Goal: Task Accomplishment & Management: Manage account settings

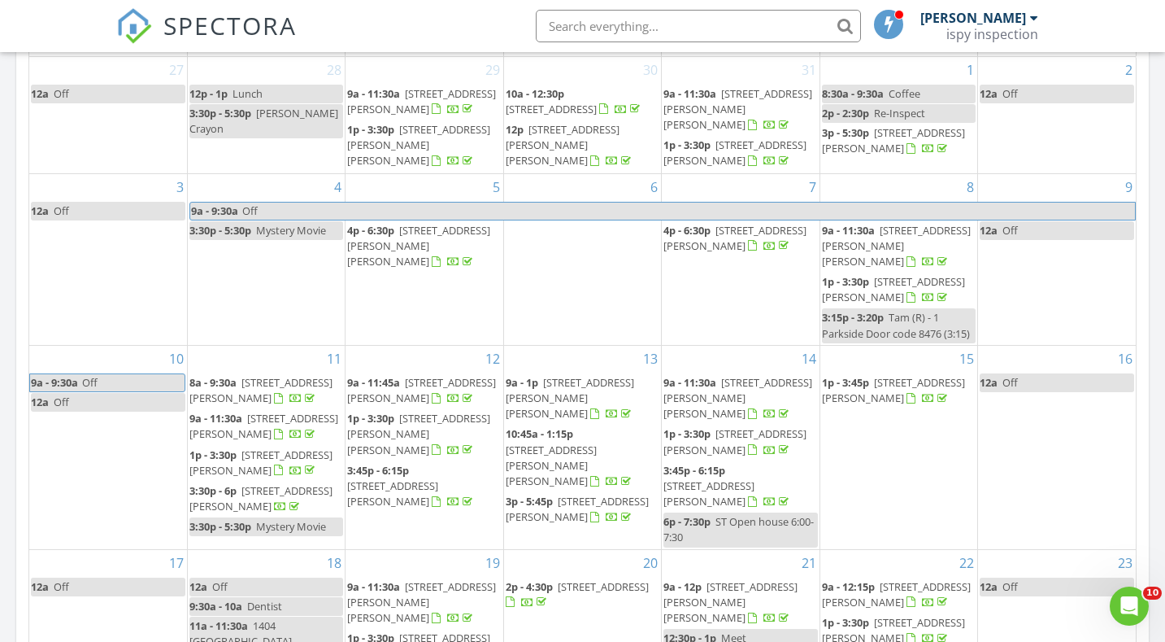
scroll to position [1481, 1166]
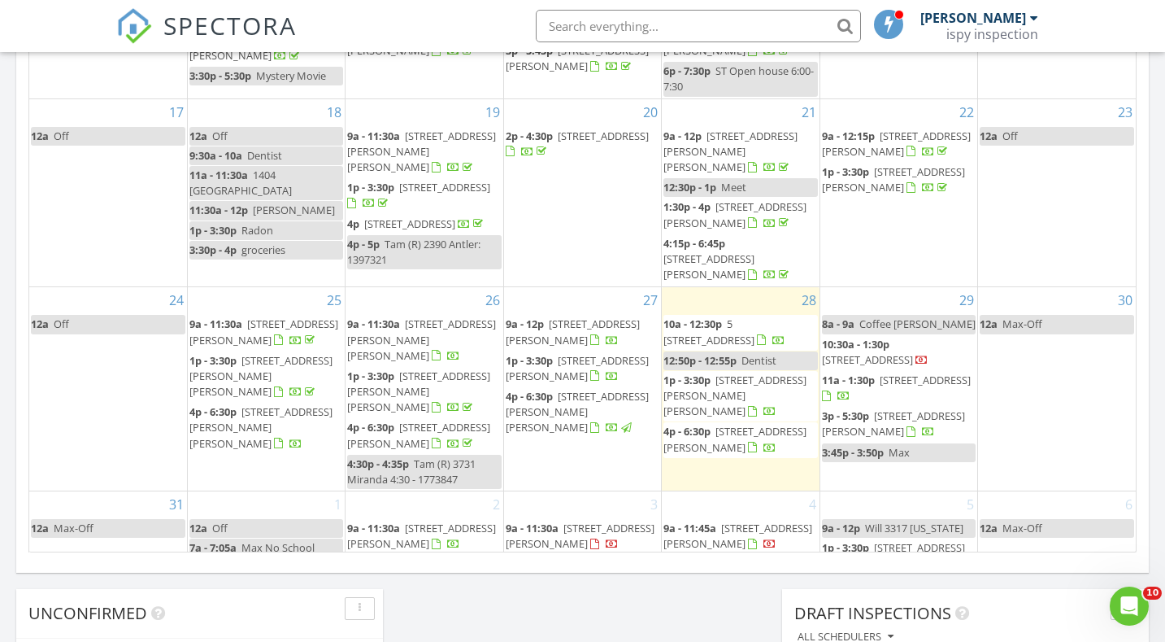
scroll to position [346, 0]
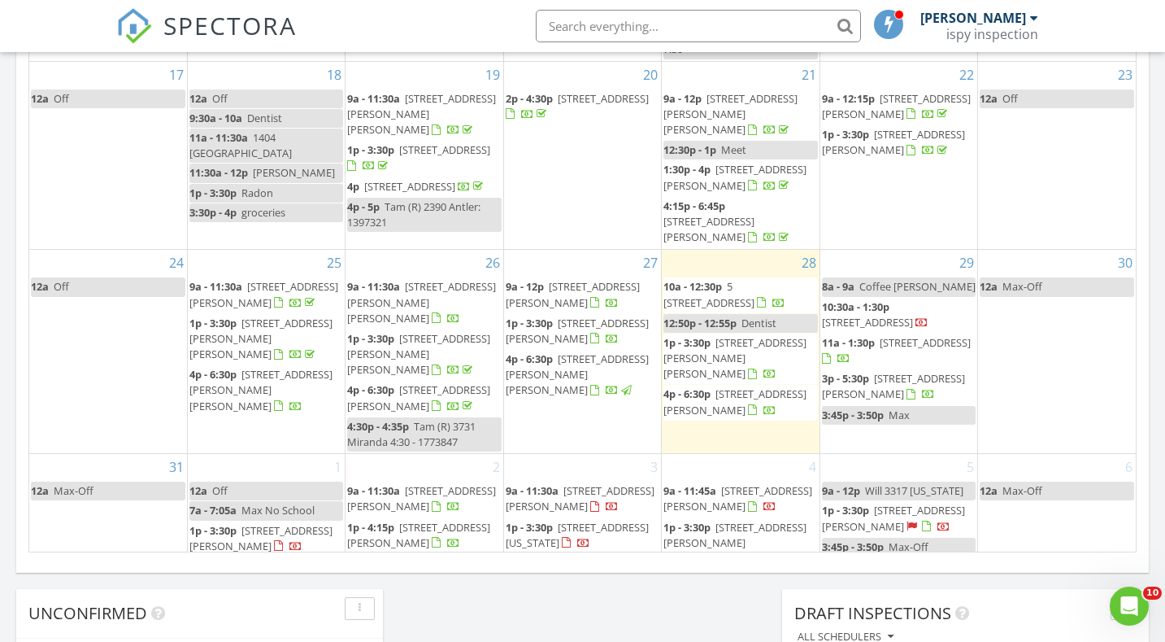
click at [889, 503] on span "[STREET_ADDRESS][PERSON_NAME]" at bounding box center [893, 518] width 143 height 30
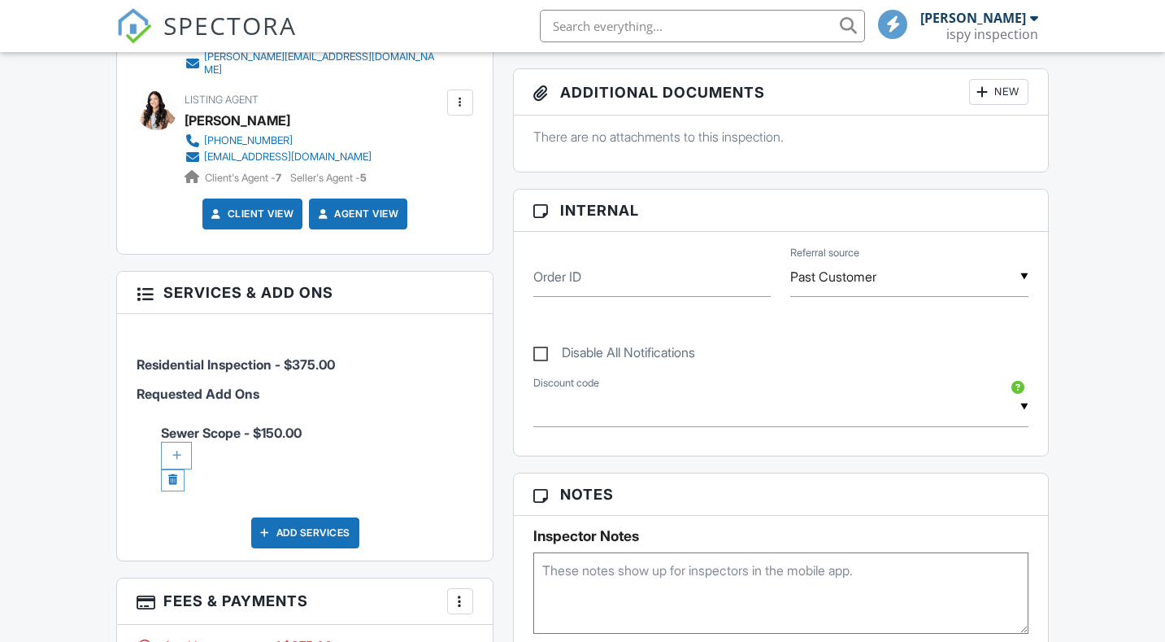
scroll to position [637, 0]
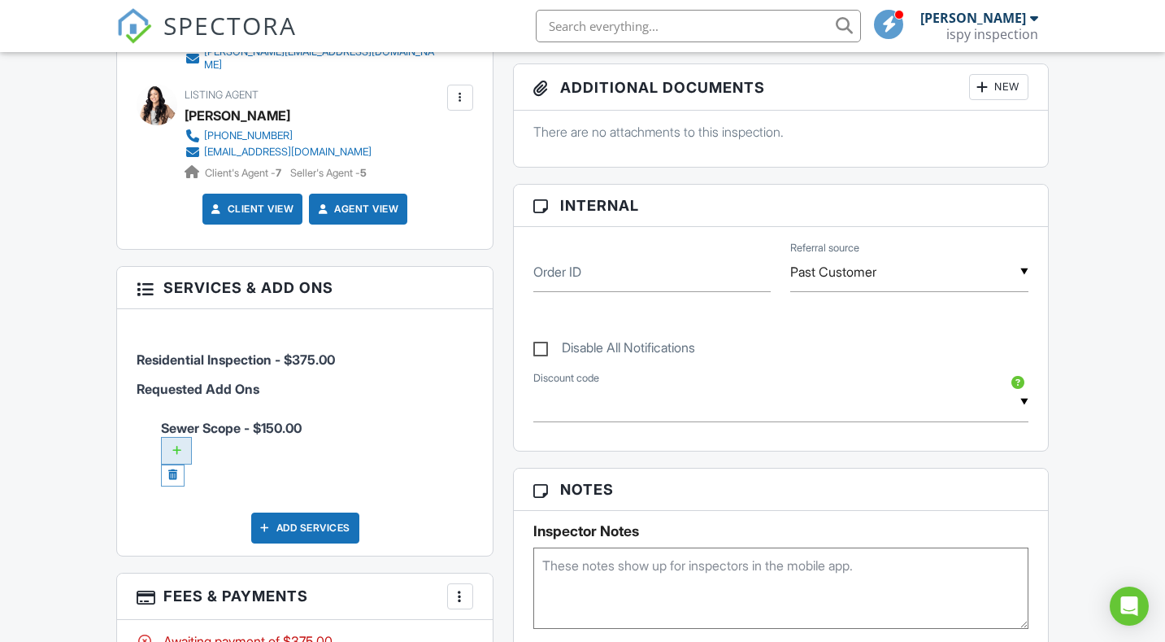
click at [180, 439] on div at bounding box center [176, 451] width 31 height 28
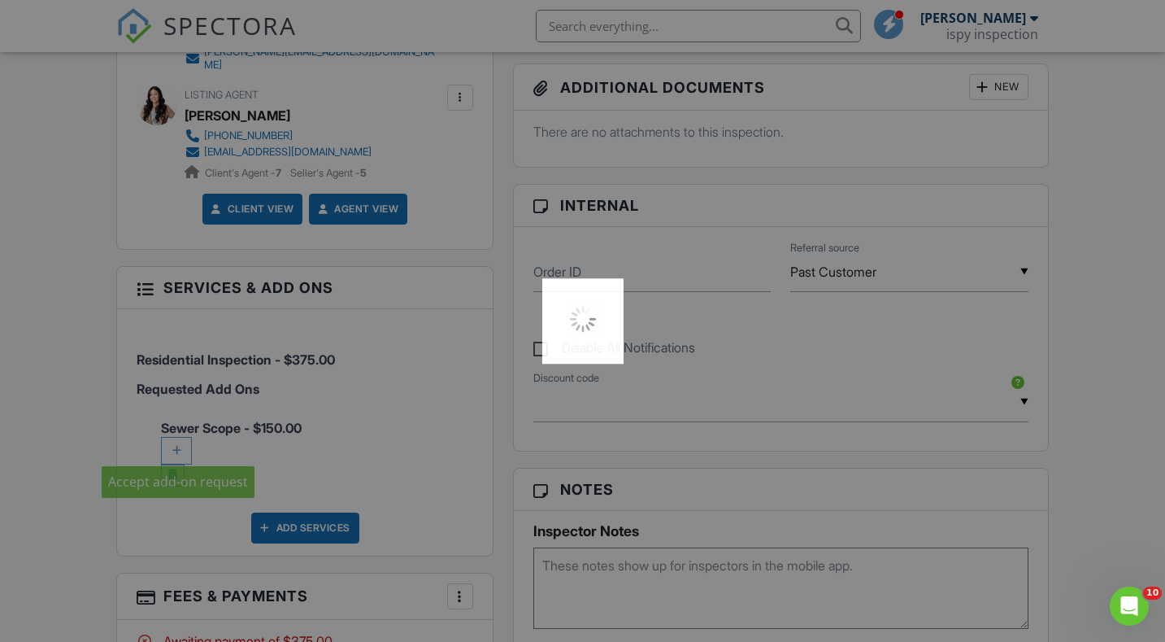
scroll to position [0, 0]
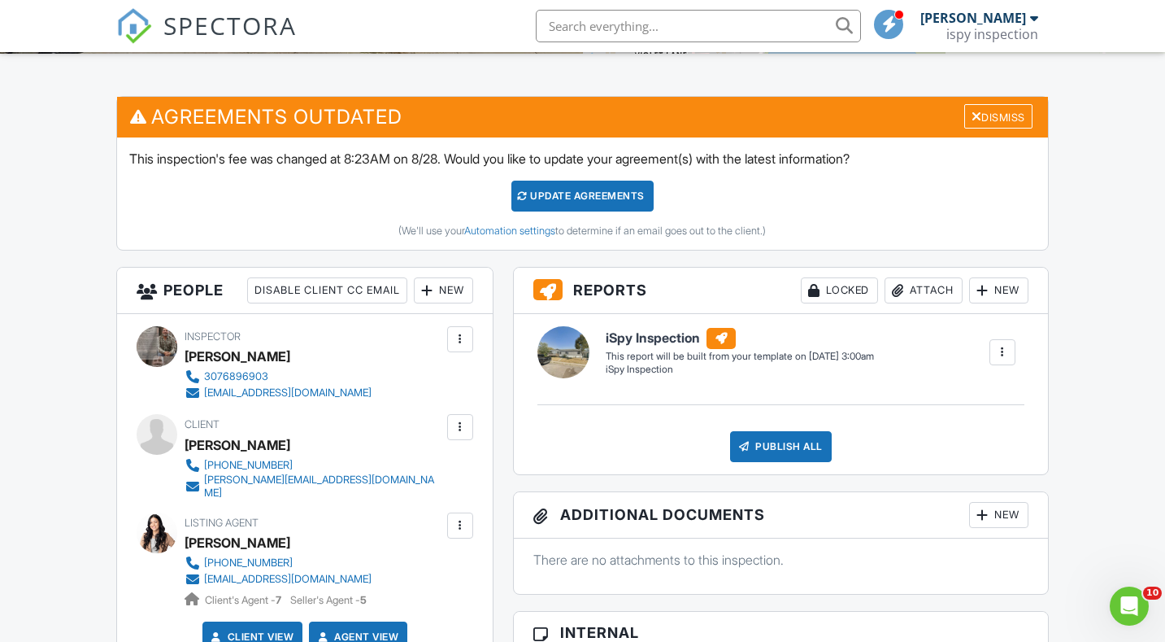
click at [1010, 277] on div "New" at bounding box center [998, 290] width 59 height 26
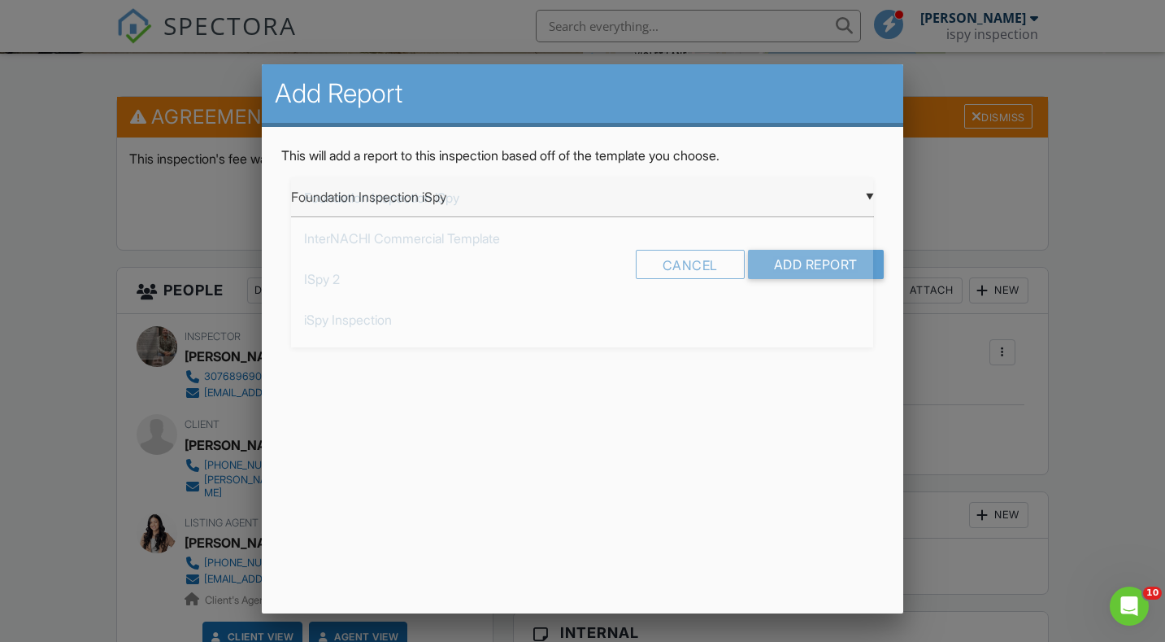
click at [515, 213] on div "▼ Foundation Inspection iSpy Foundation Inspection iSpy InterNACHI Commercial T…" at bounding box center [582, 197] width 582 height 40
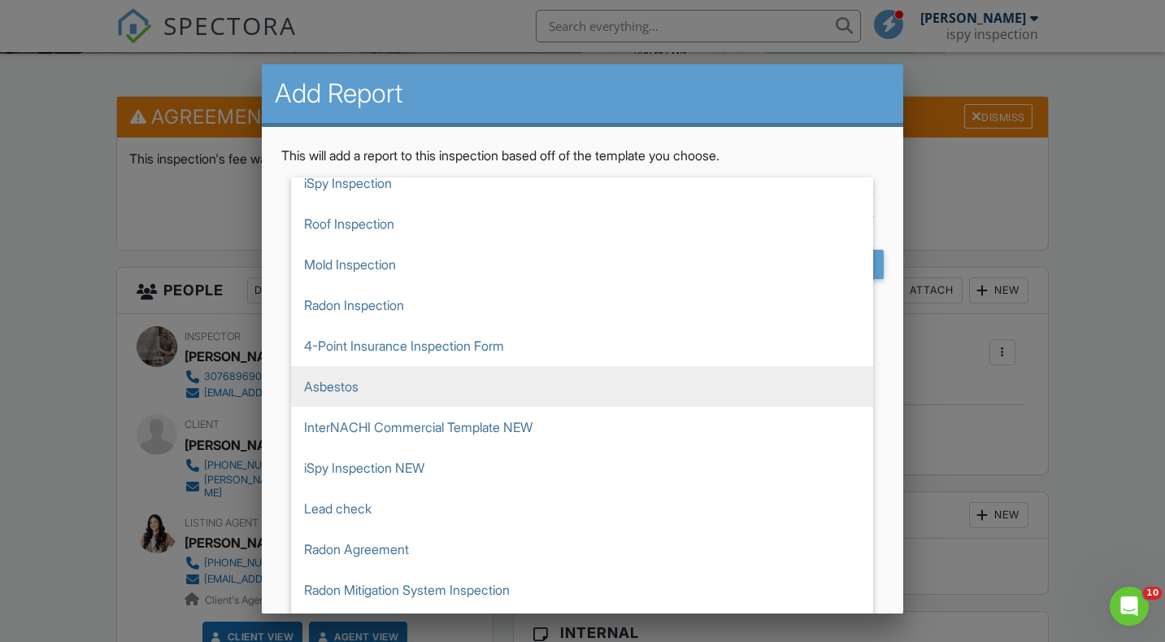
scroll to position [186, 0]
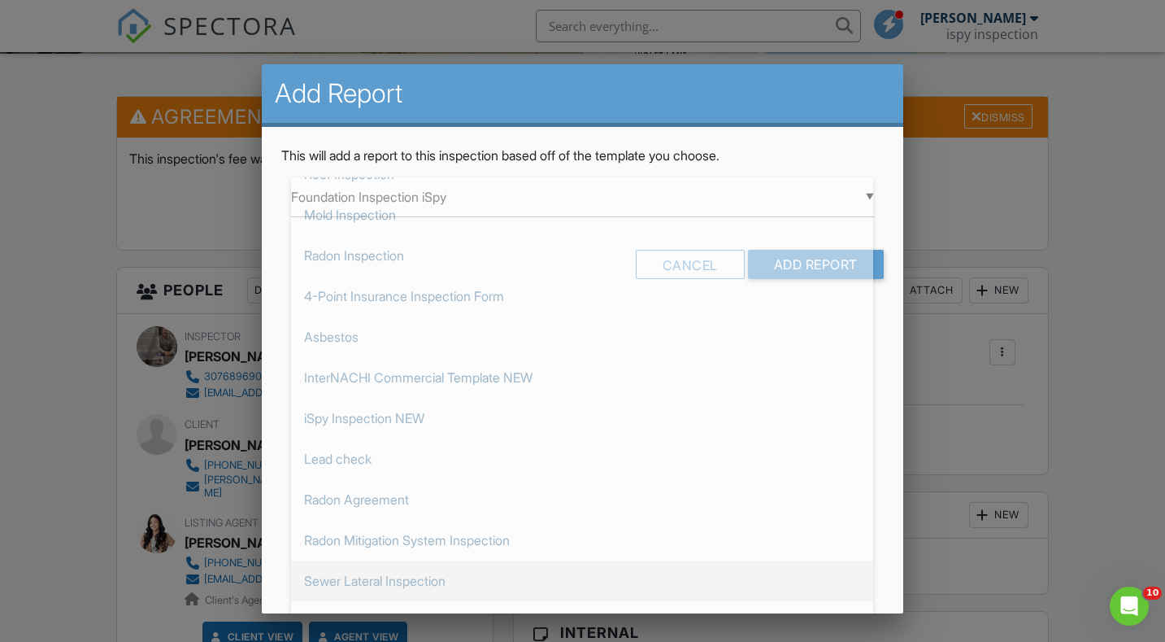
click at [454, 573] on span "Sewer Lateral Inspection" at bounding box center [582, 580] width 582 height 41
type input "Sewer Lateral Inspection"
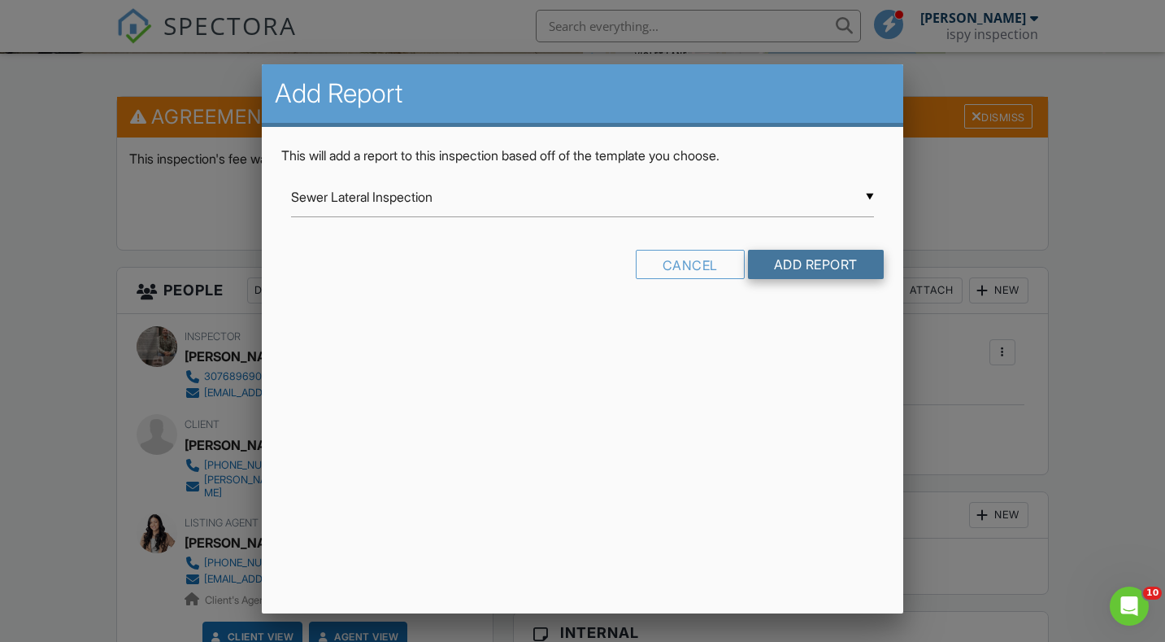
click at [768, 258] on input "Add Report" at bounding box center [816, 264] width 136 height 29
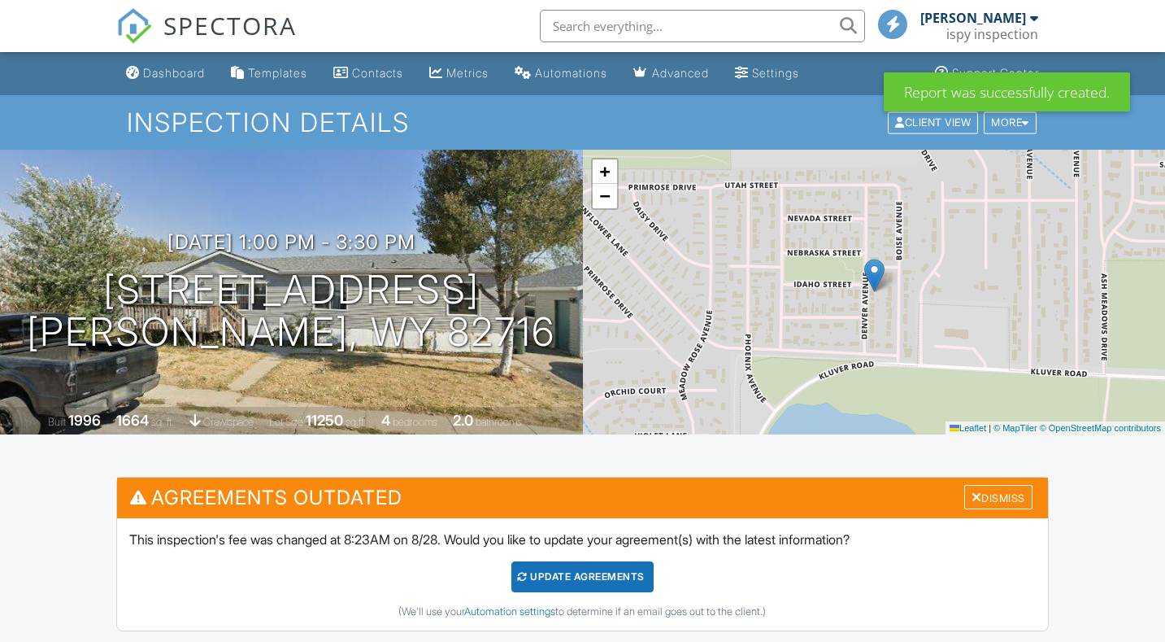
scroll to position [288, 0]
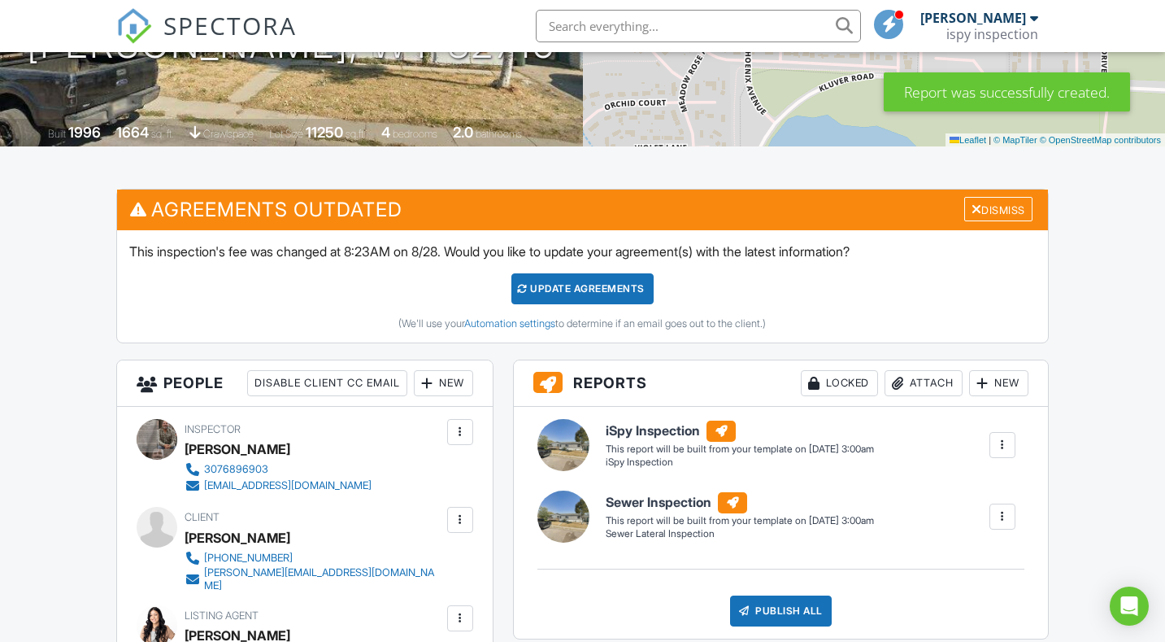
click at [588, 289] on div "Update Agreements" at bounding box center [582, 288] width 142 height 31
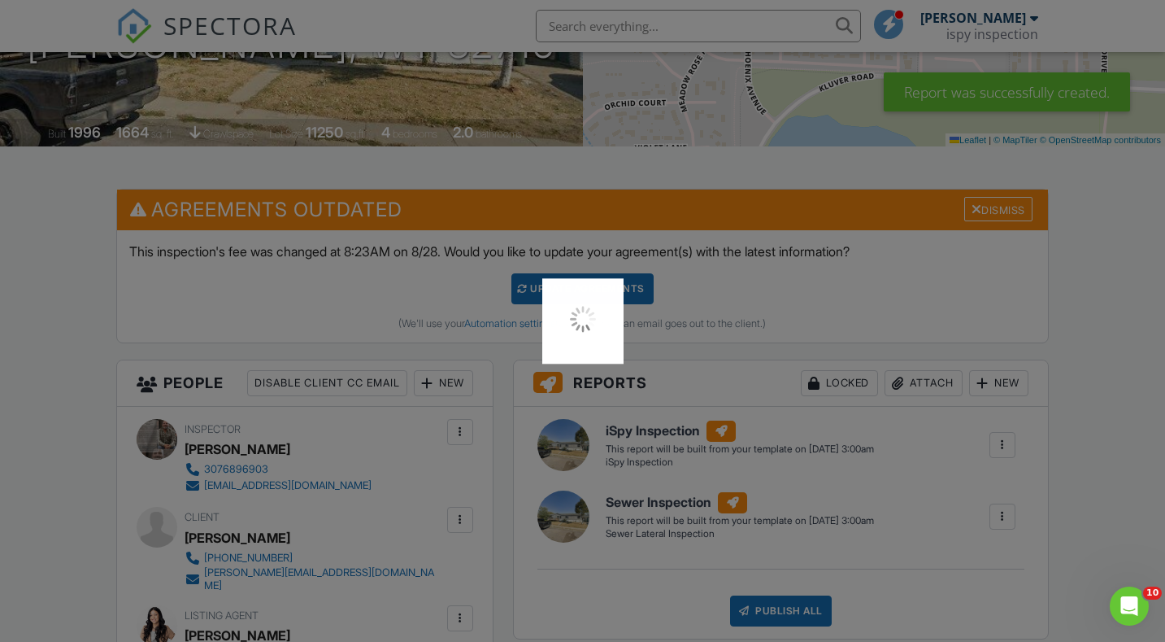
scroll to position [0, 0]
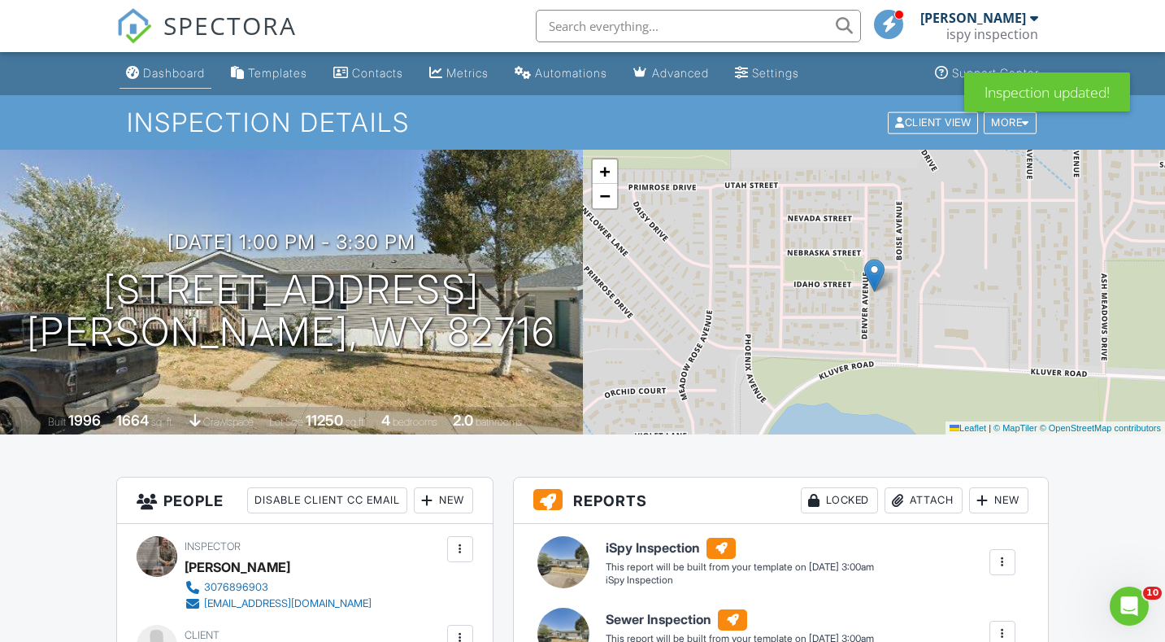
click at [182, 67] on div "Dashboard" at bounding box center [174, 73] width 62 height 14
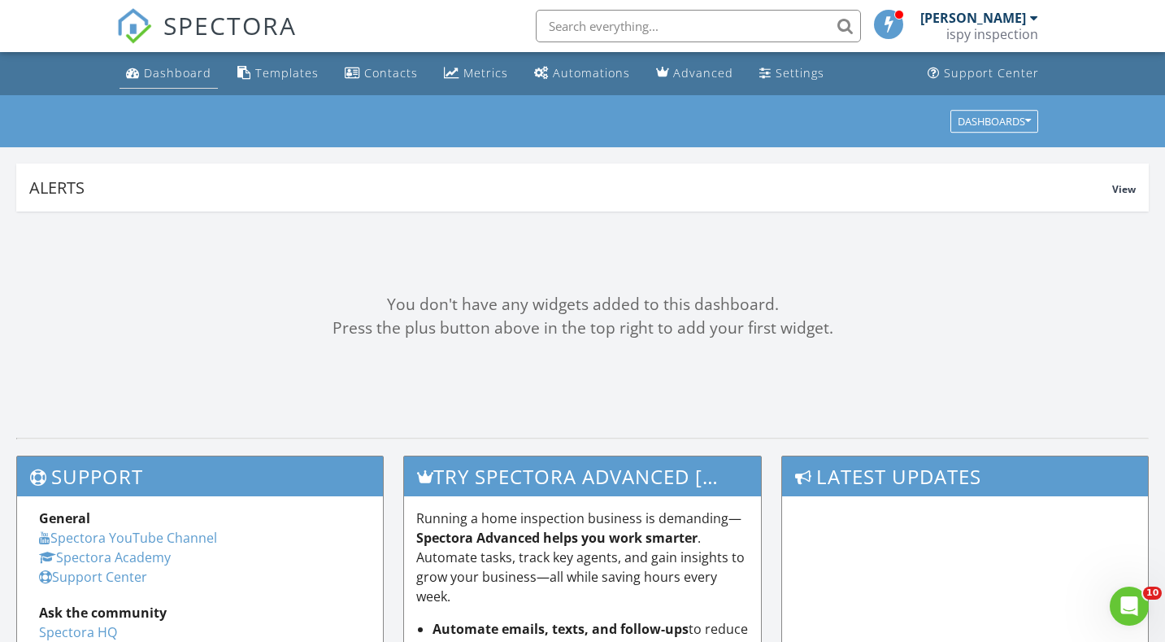
click at [177, 79] on div "Dashboard" at bounding box center [177, 72] width 67 height 15
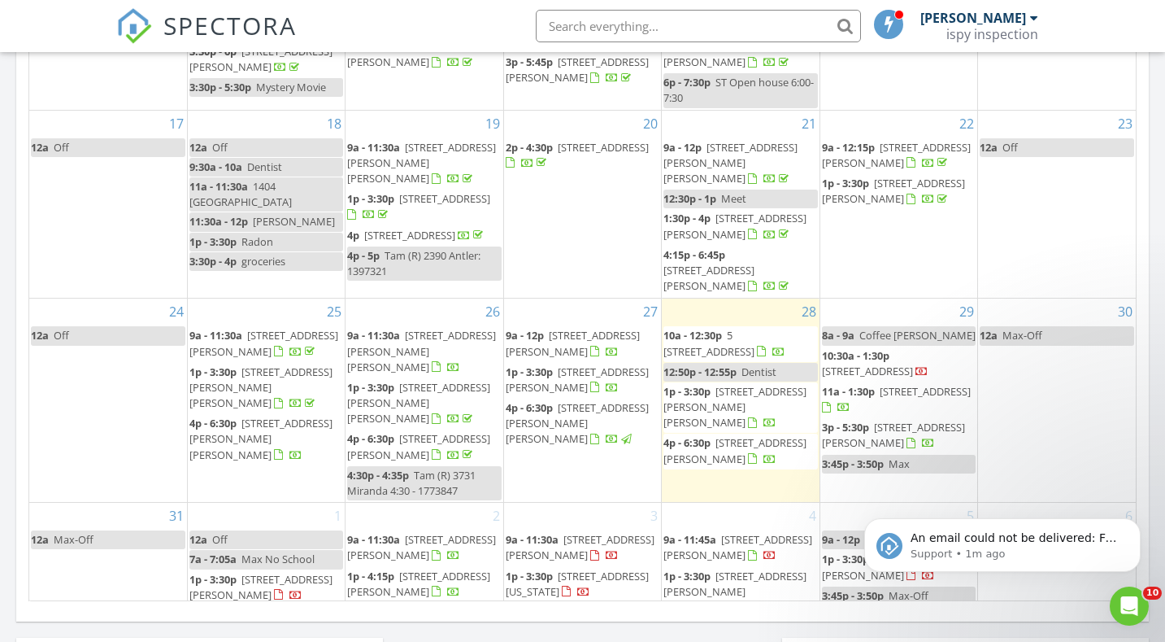
scroll to position [906, 0]
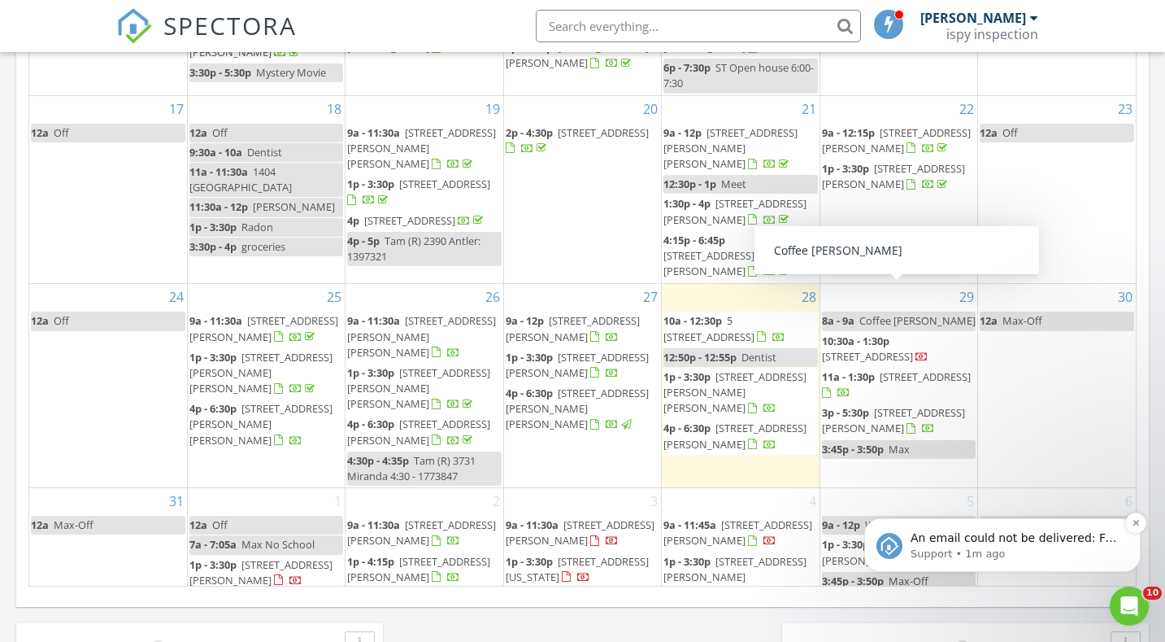
click at [966, 533] on p "An email could not be delivered: For more information, view Why emails don't ge…" at bounding box center [1016, 538] width 210 height 16
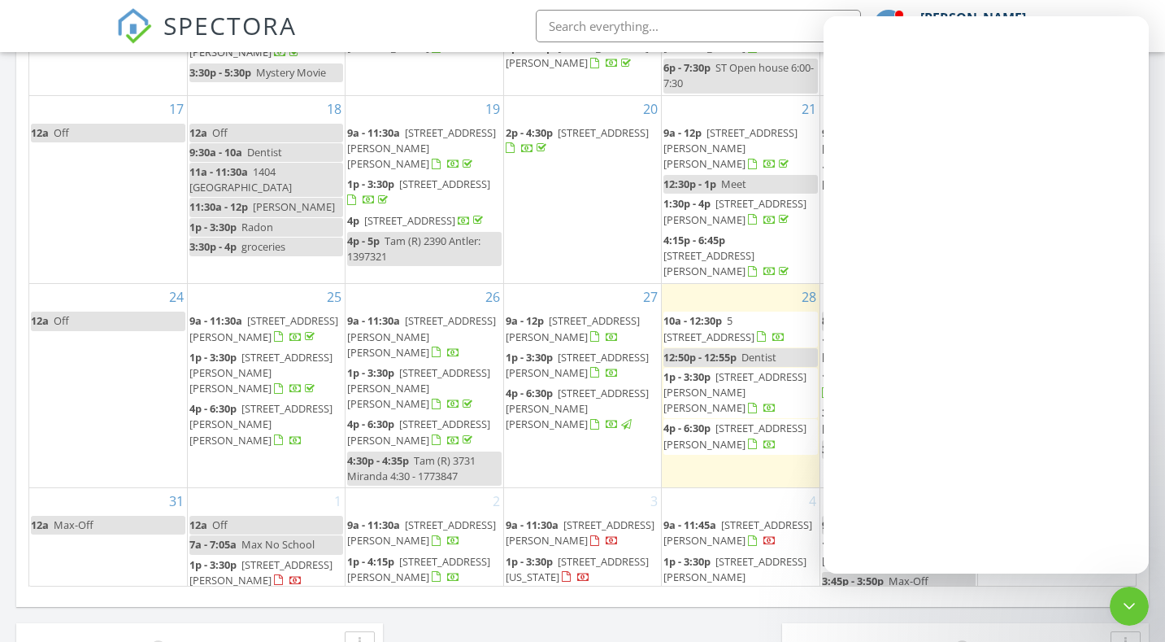
scroll to position [0, 0]
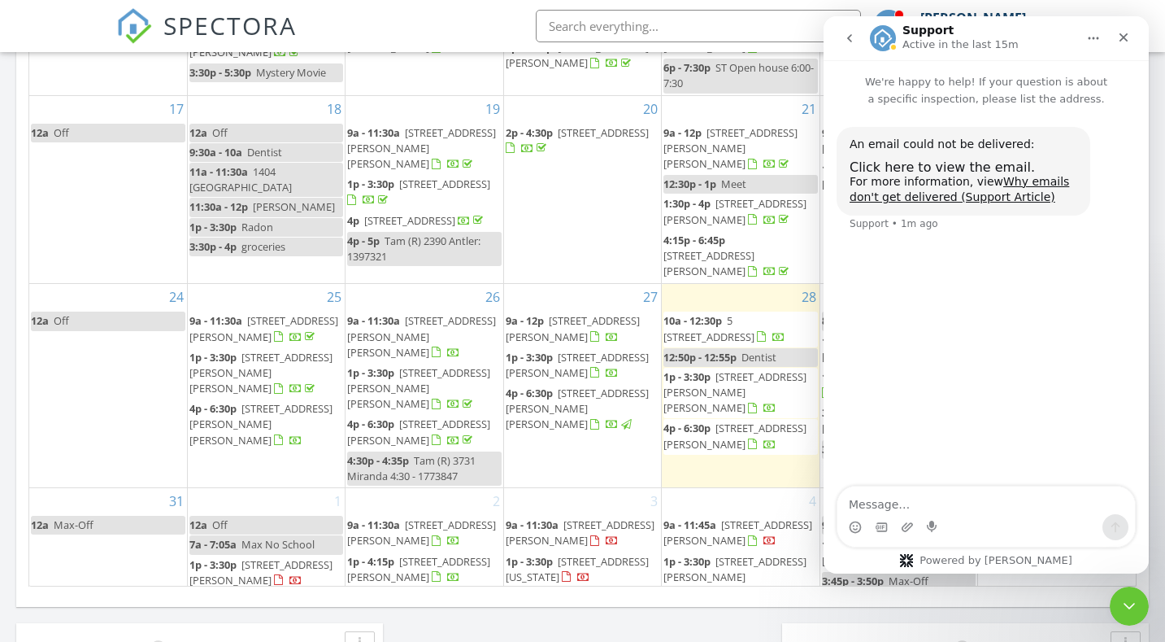
drag, startPoint x: 686, startPoint y: 509, endPoint x: 677, endPoint y: 504, distance: 10.2
click at [677, 517] on span "8100 Ptarmigan Ave, Gillette 82718" at bounding box center [738, 532] width 149 height 30
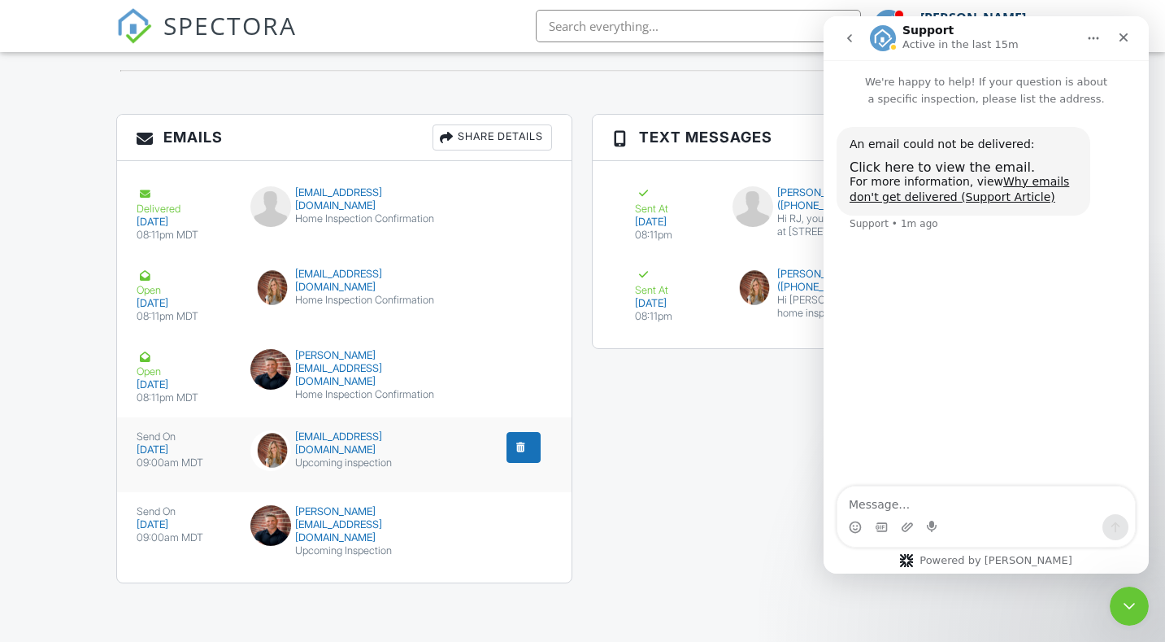
scroll to position [2005, 0]
click at [1121, 38] on icon "Close" at bounding box center [1124, 37] width 9 height 9
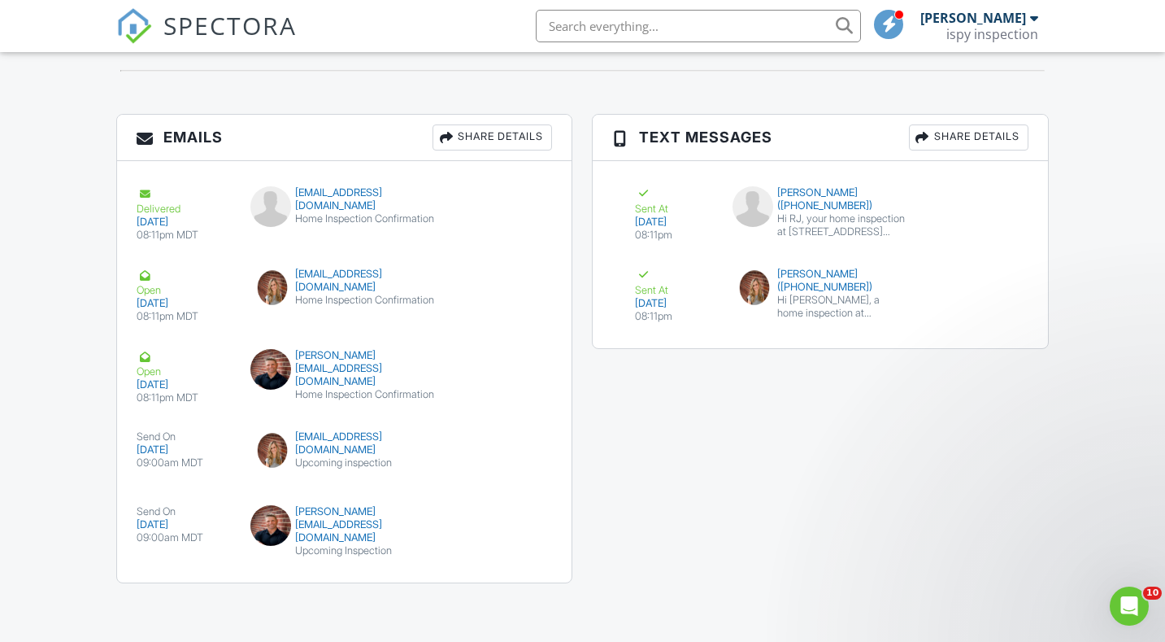
scroll to position [0, 0]
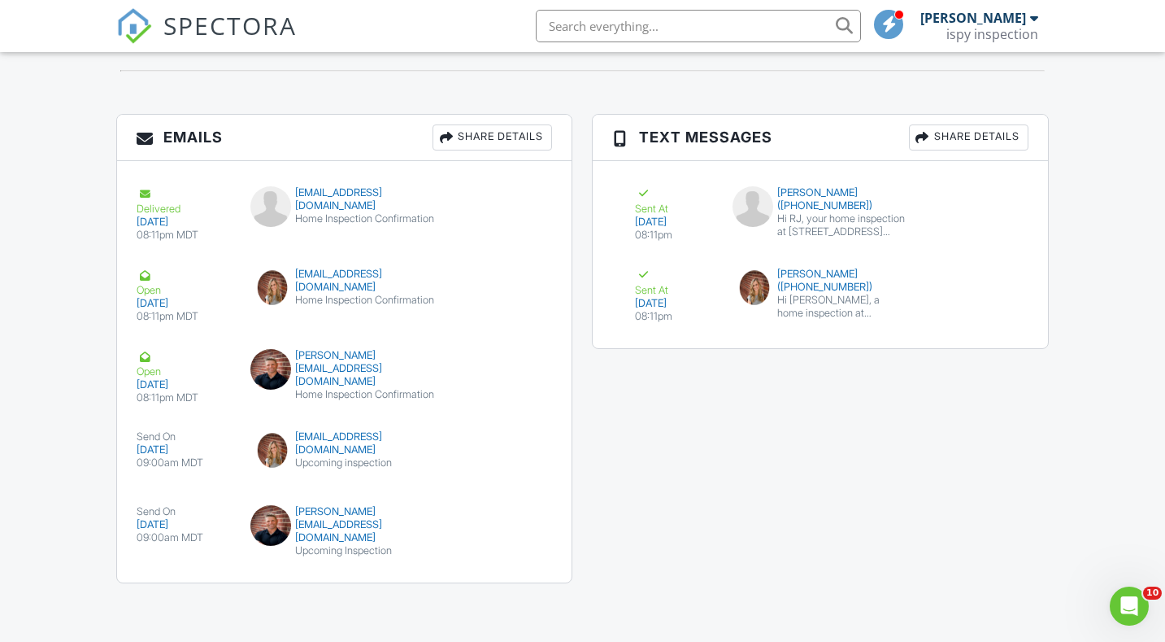
click at [144, 31] on img at bounding box center [134, 26] width 36 height 36
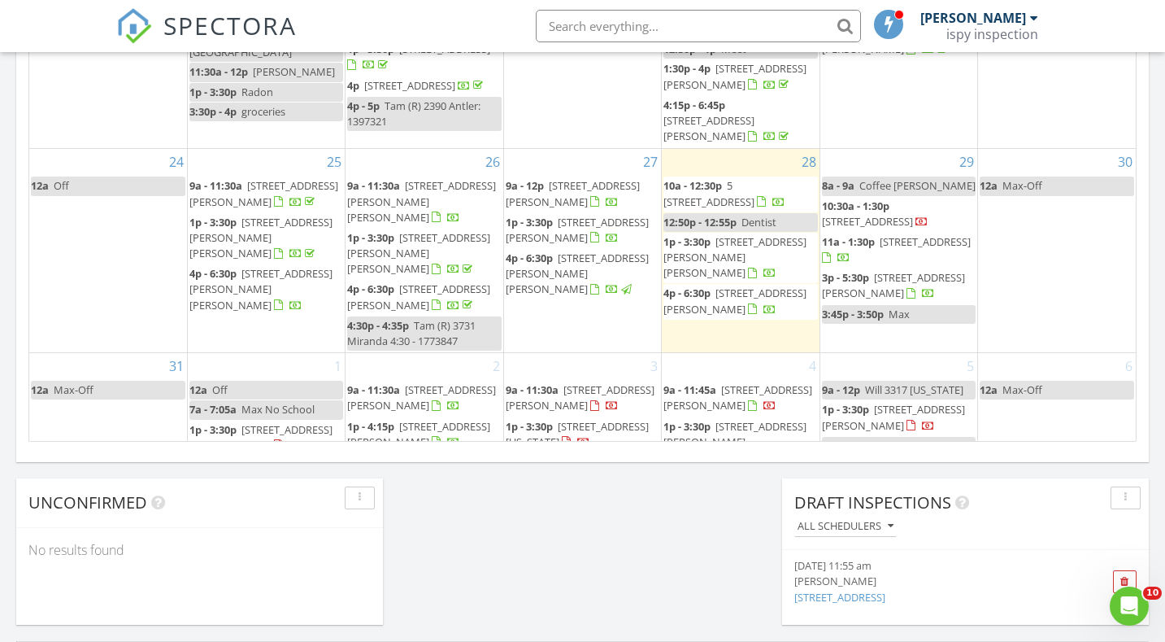
scroll to position [346, 0]
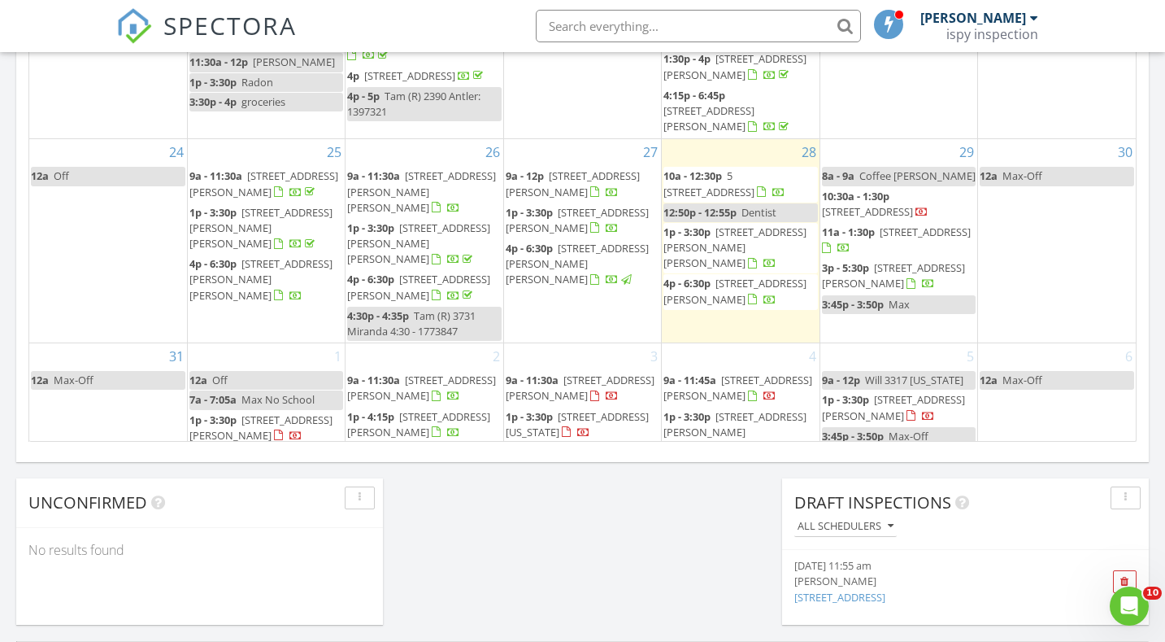
click at [877, 189] on span "10:30a - 1:30p" at bounding box center [855, 196] width 67 height 15
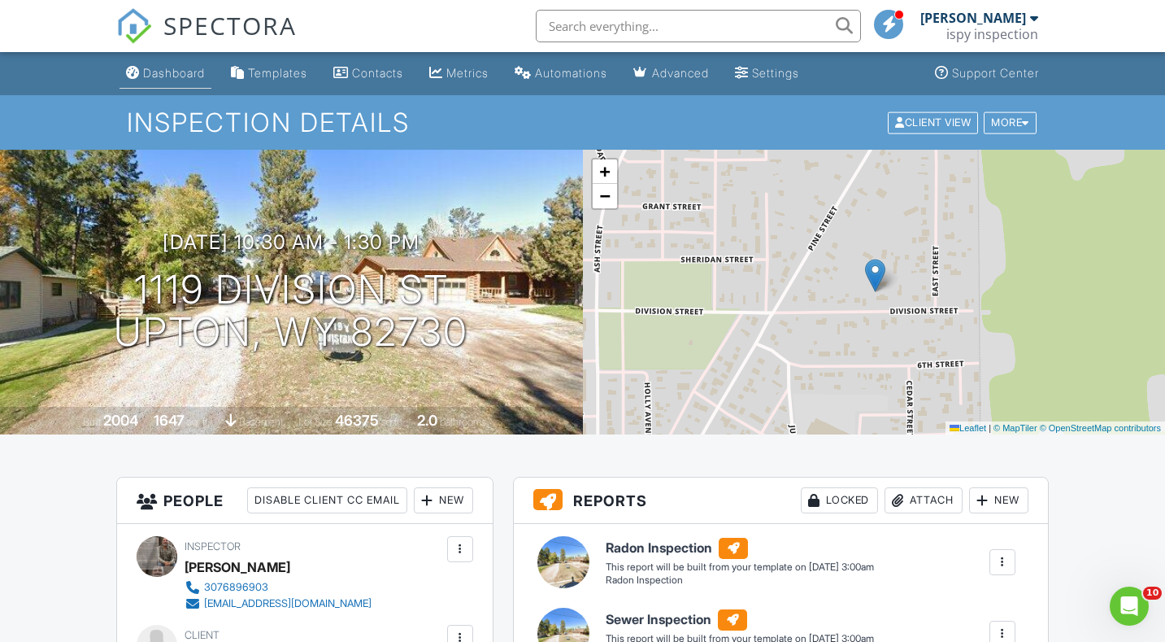
click at [186, 69] on div "Dashboard" at bounding box center [174, 73] width 62 height 14
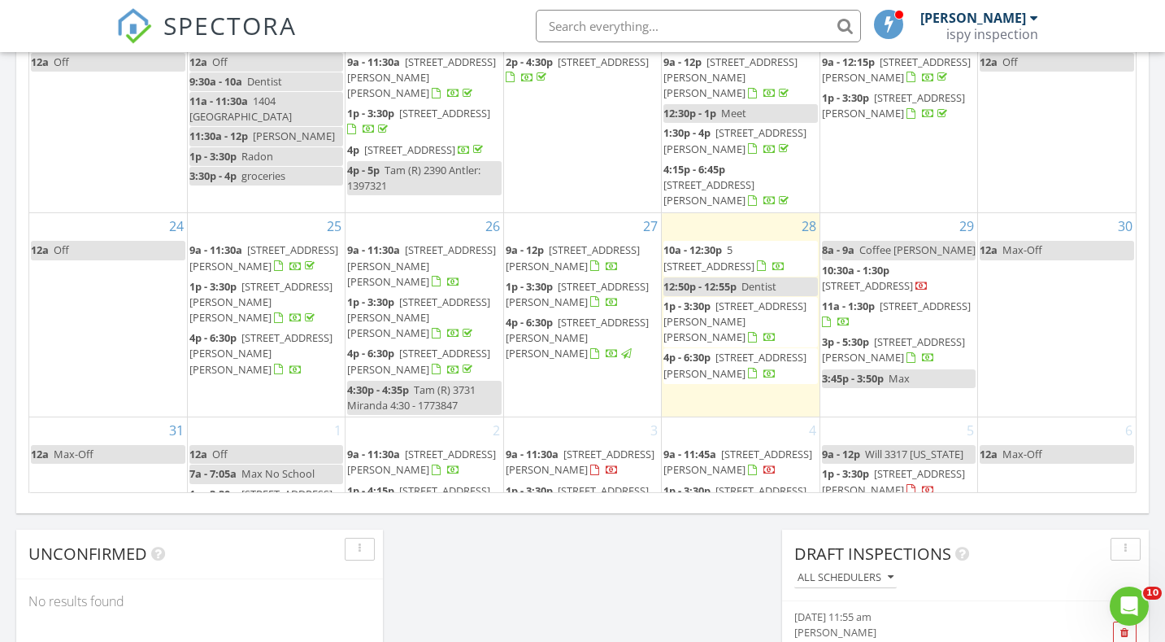
scroll to position [346, 0]
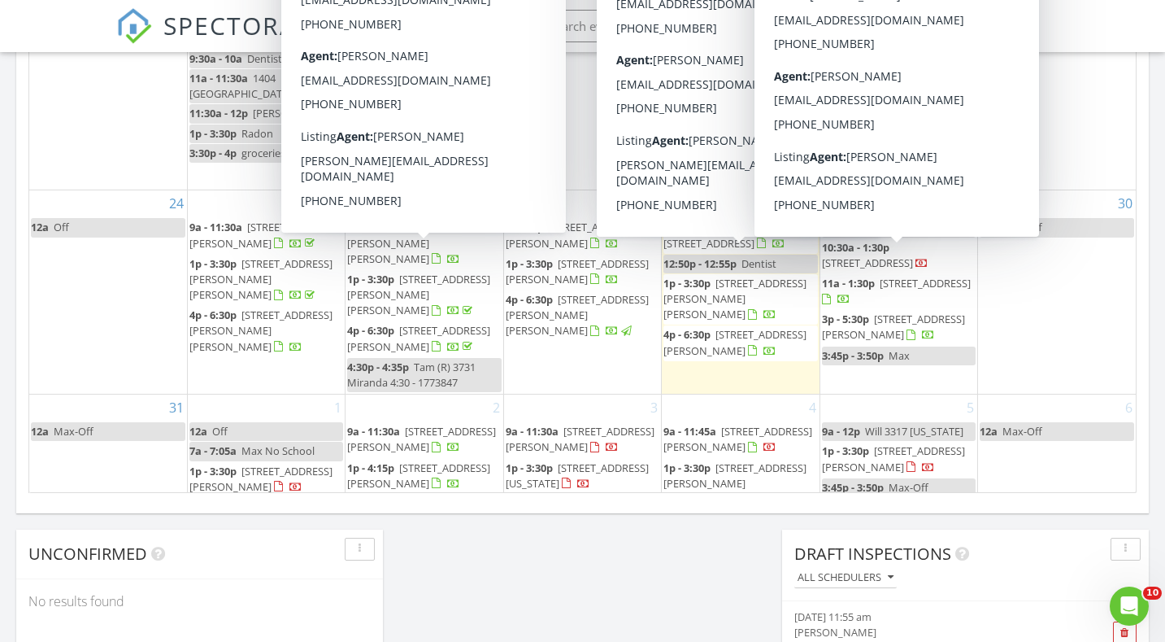
click at [902, 276] on span "11a - 1:30p 138 3rd Ave, Newcastle 82701" at bounding box center [899, 292] width 154 height 32
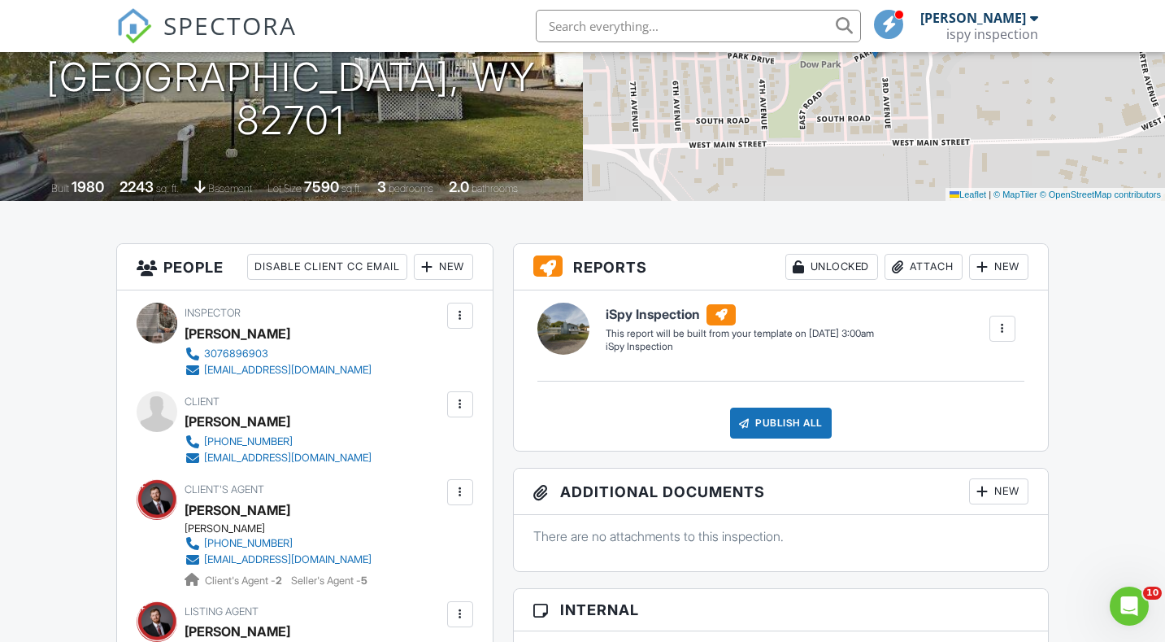
scroll to position [191, 0]
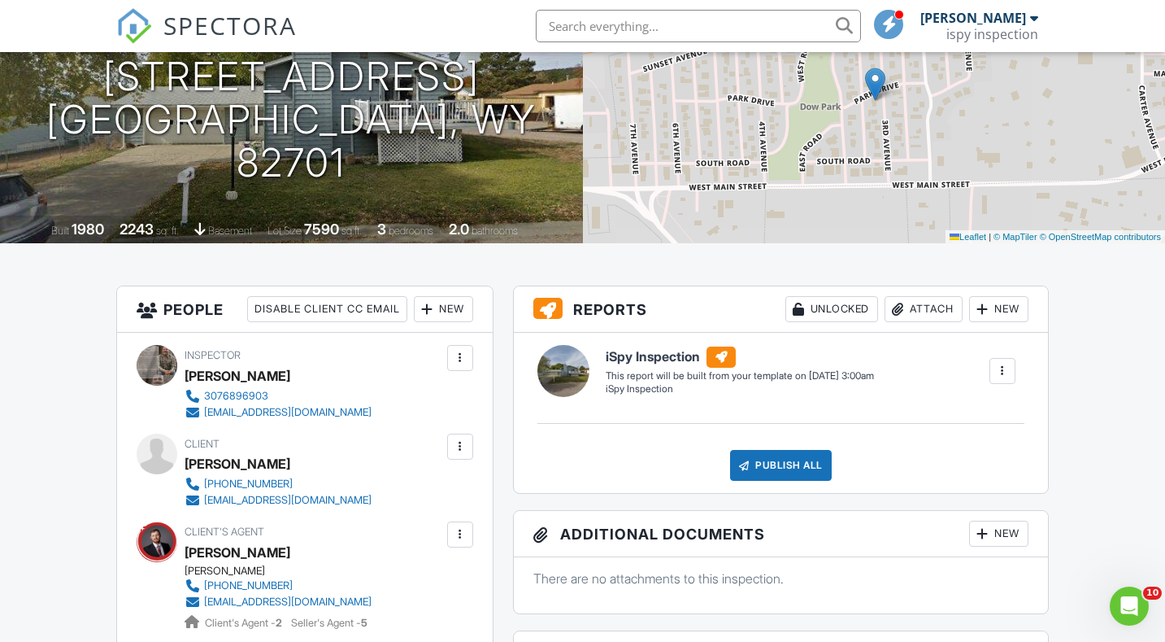
click at [127, 26] on img at bounding box center [134, 26] width 36 height 36
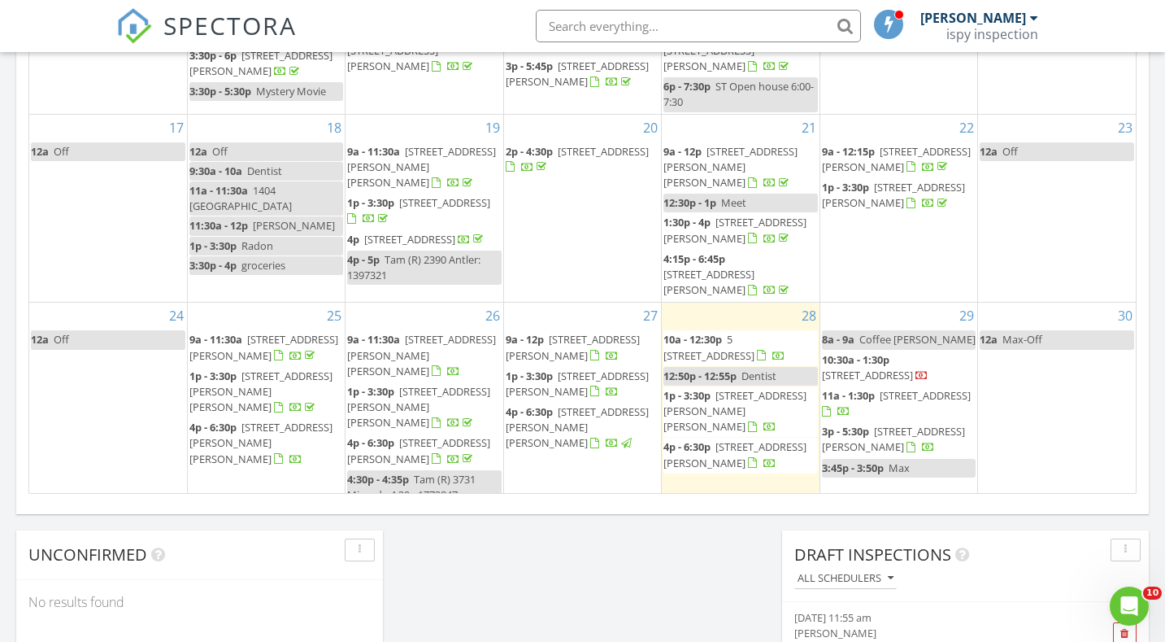
scroll to position [346, 0]
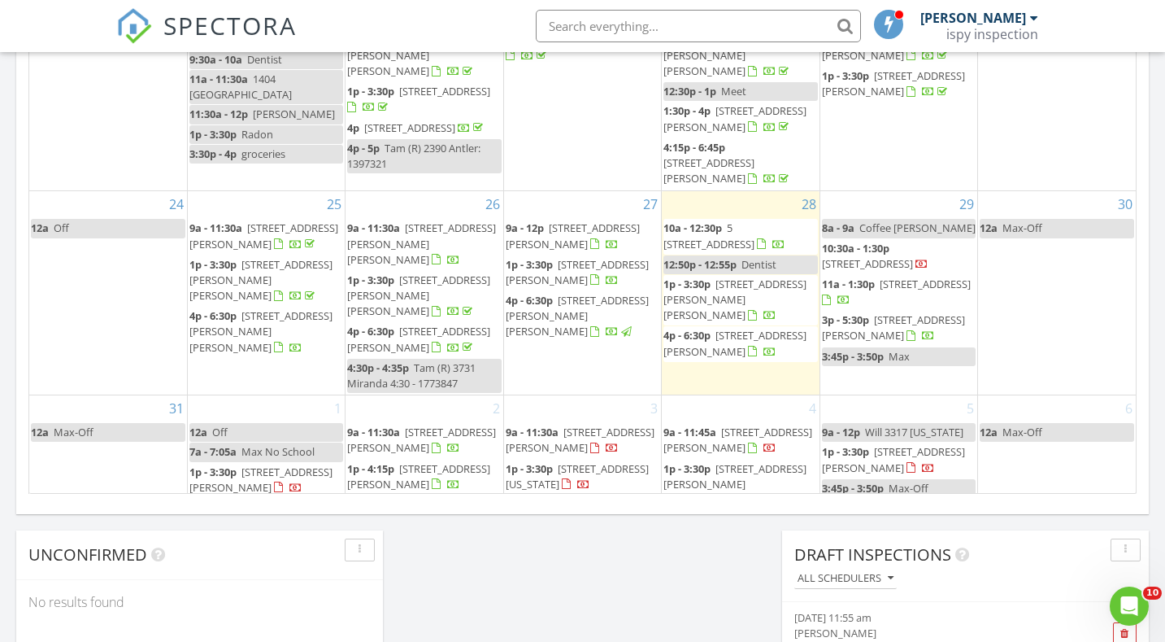
click at [920, 312] on span "437 Sandcreek Cir, Wright 82732" at bounding box center [893, 327] width 143 height 30
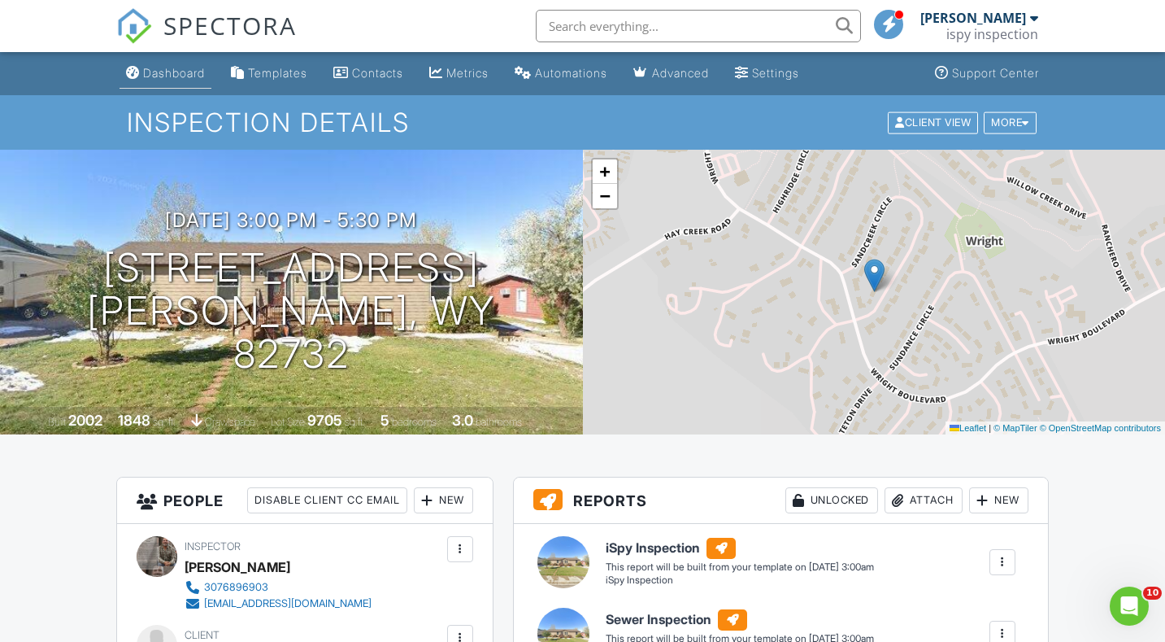
click at [164, 73] on div "Dashboard" at bounding box center [174, 73] width 62 height 14
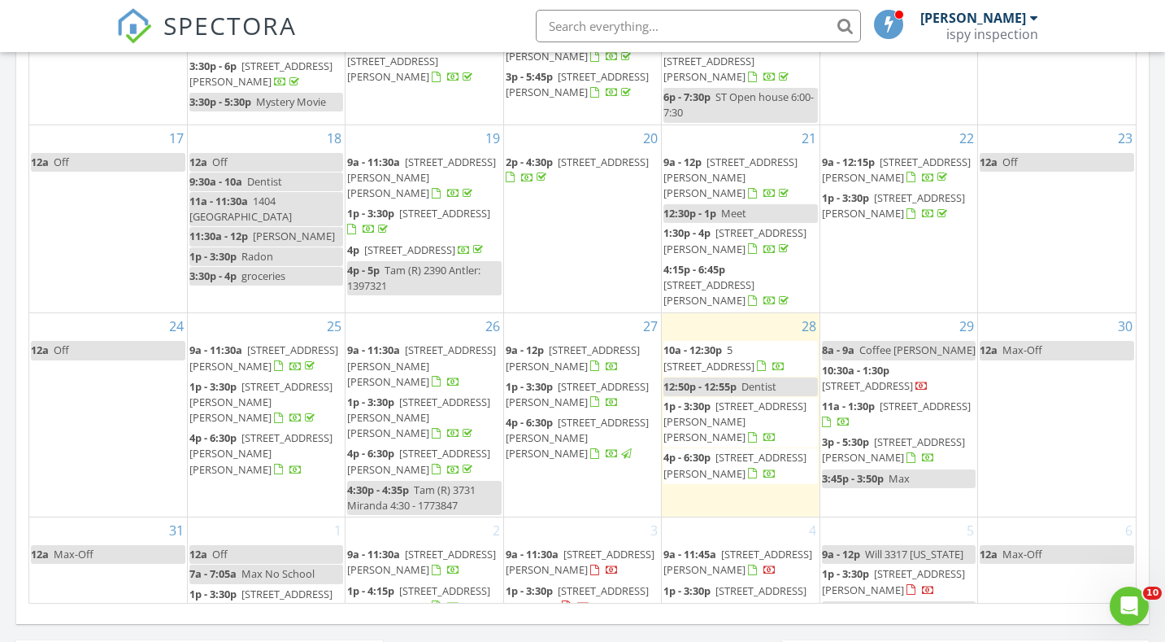
scroll to position [346, 0]
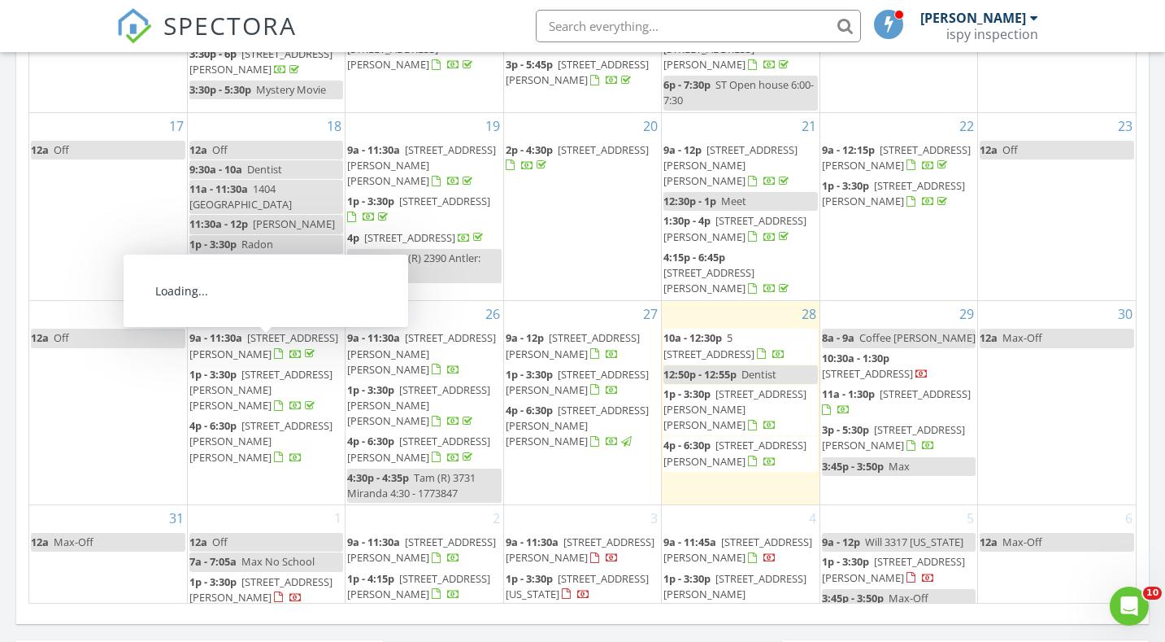
click at [252, 574] on span "3513 Crestline Cir, Gillette 82716" at bounding box center [260, 589] width 143 height 30
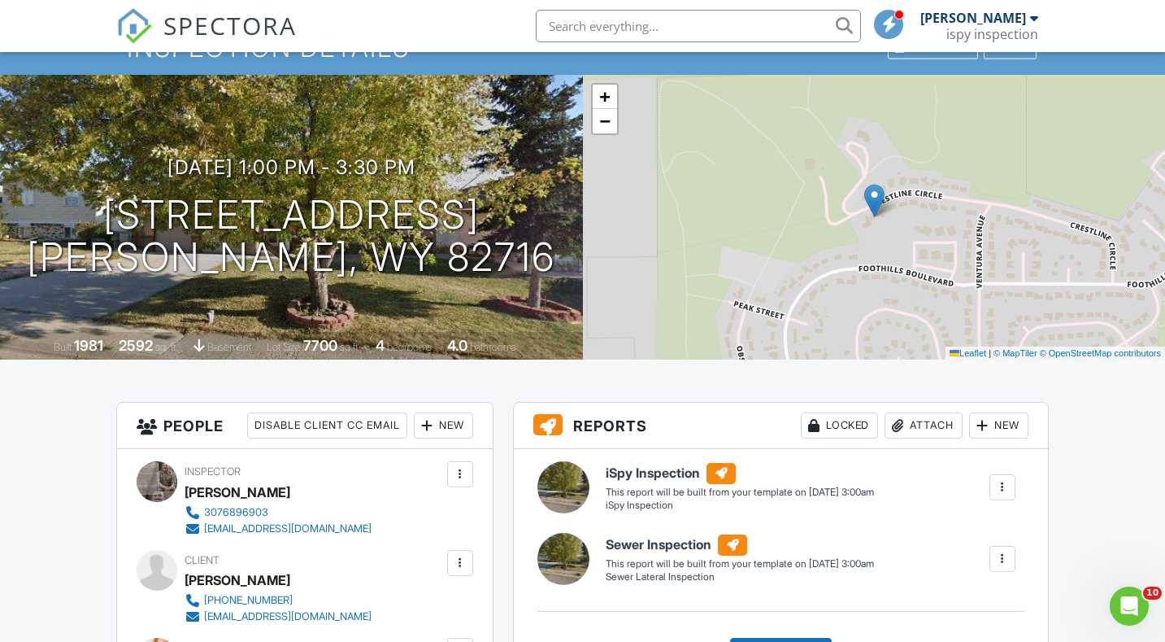
scroll to position [5, 0]
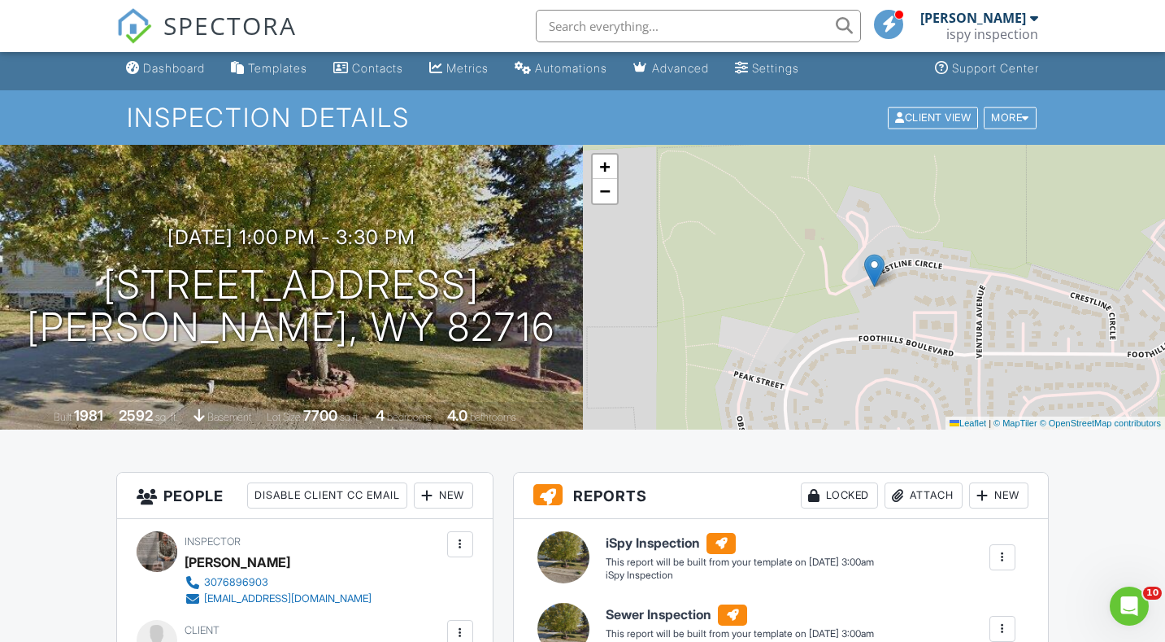
click at [159, 54] on link "SPECTORA" at bounding box center [206, 39] width 181 height 34
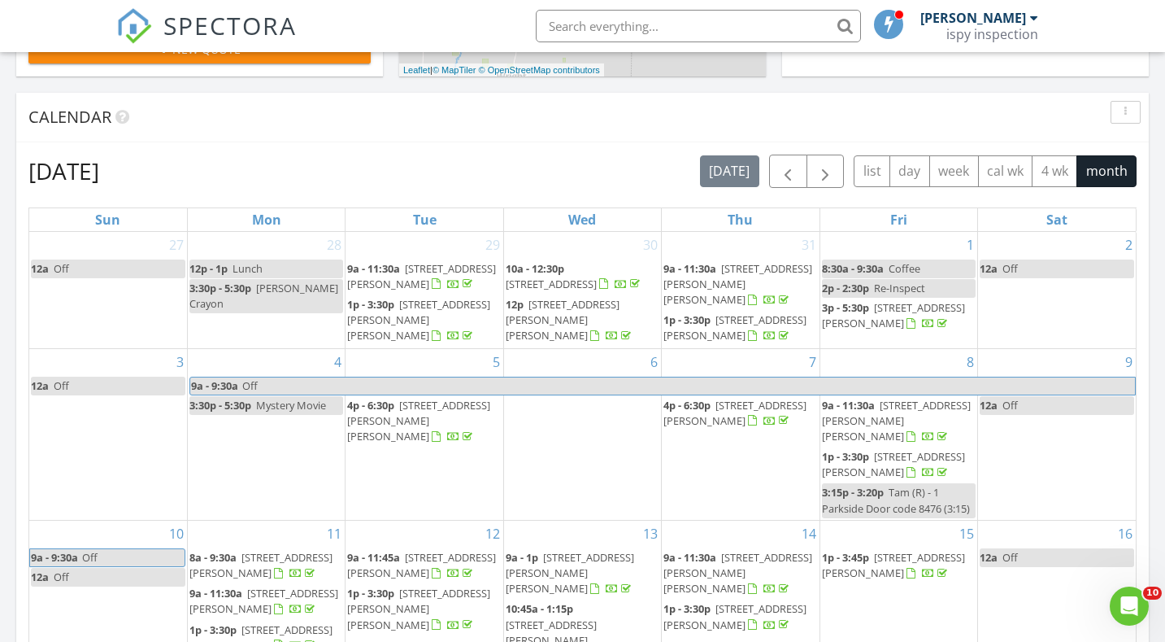
scroll to position [533, 0]
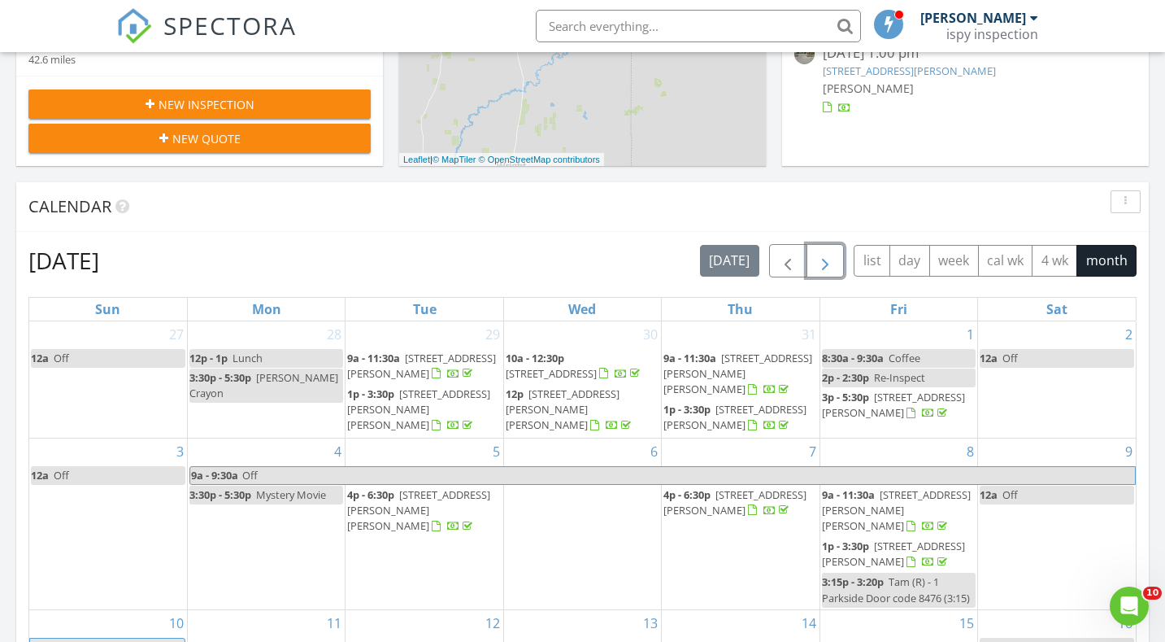
click at [823, 258] on span "button" at bounding box center [826, 261] width 20 height 20
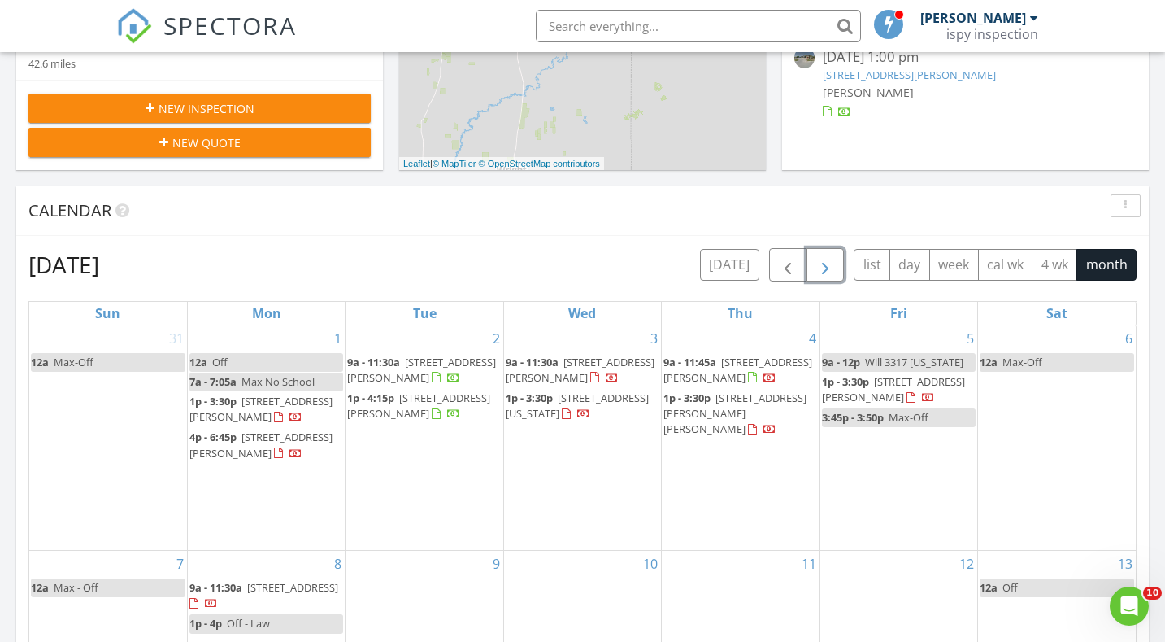
scroll to position [495, 0]
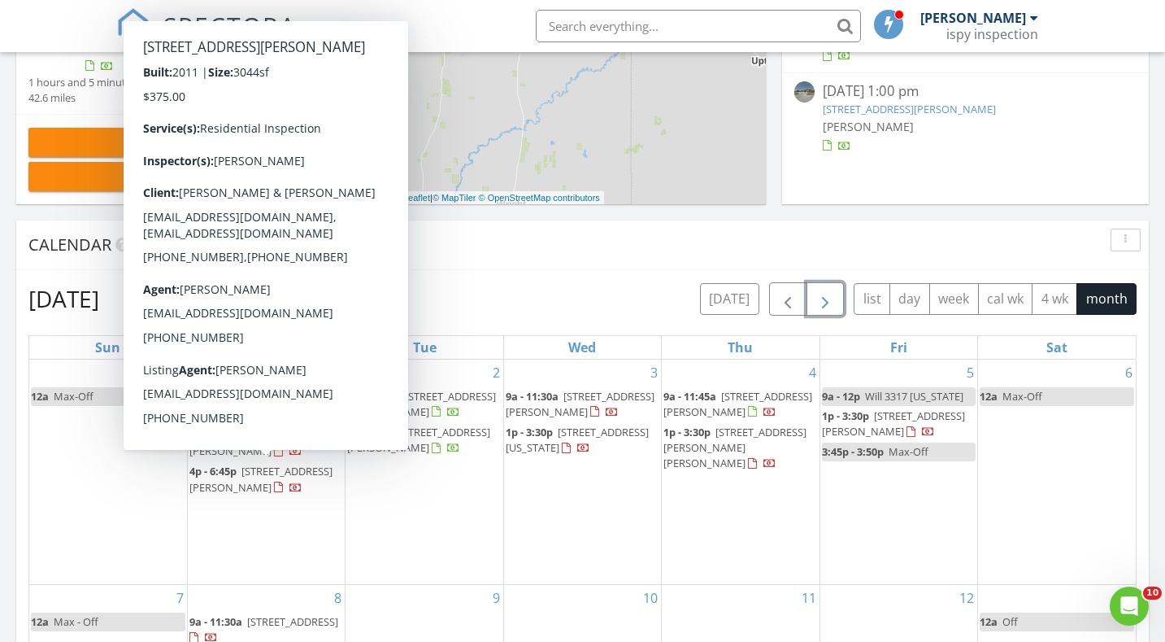
click at [289, 482] on div at bounding box center [295, 488] width 13 height 13
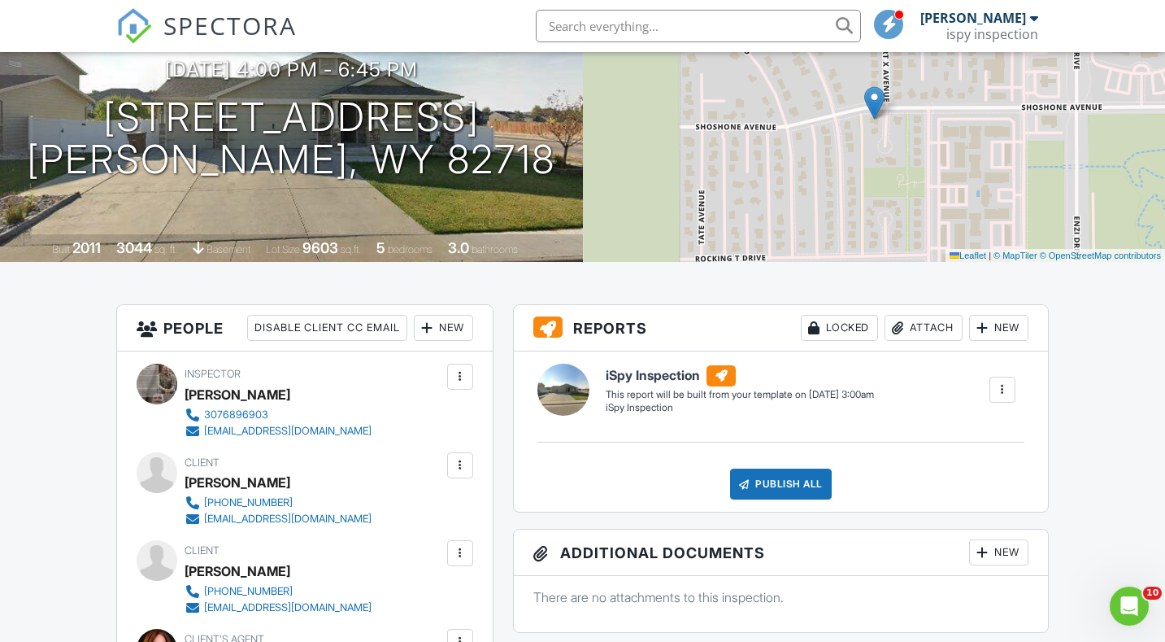
scroll to position [141, 0]
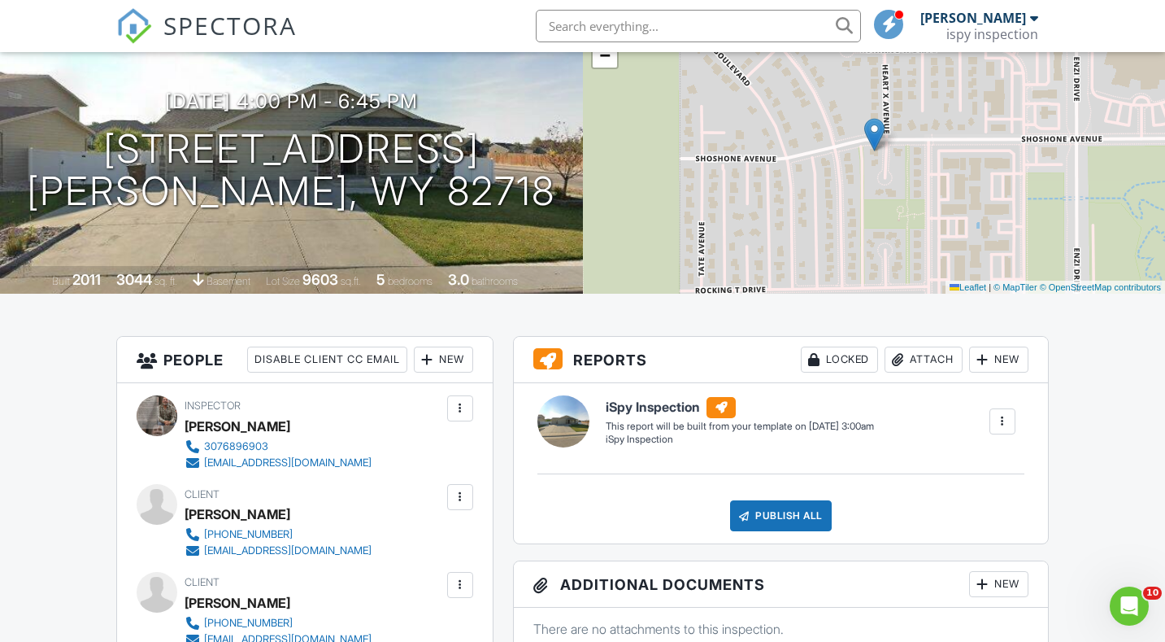
click at [123, 34] on img at bounding box center [134, 26] width 36 height 36
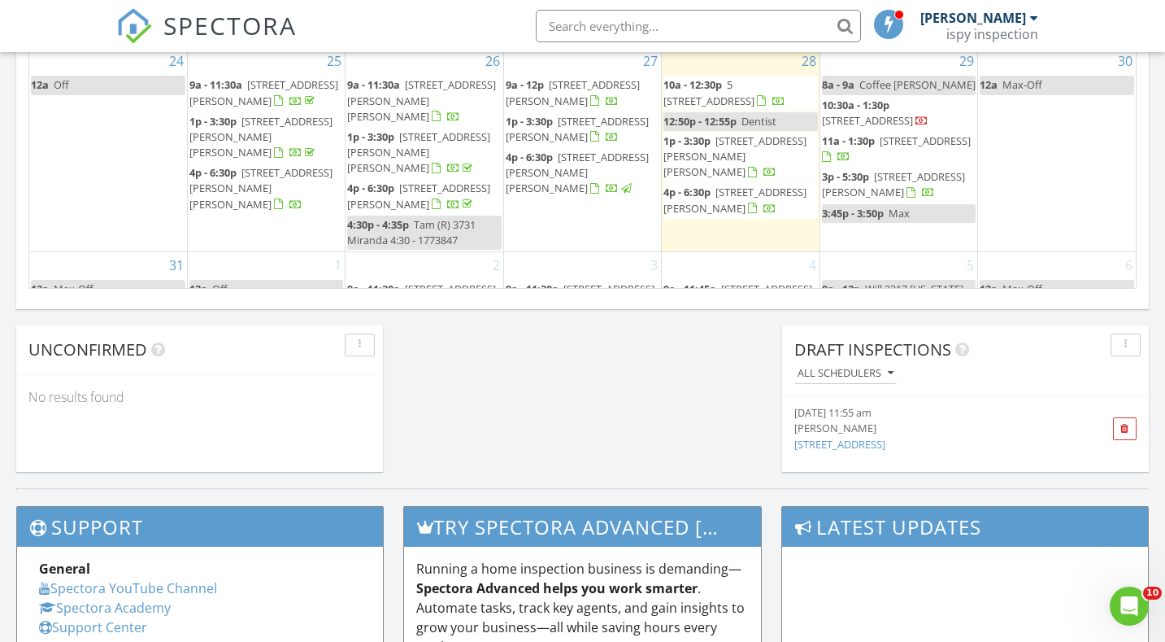
scroll to position [346, 0]
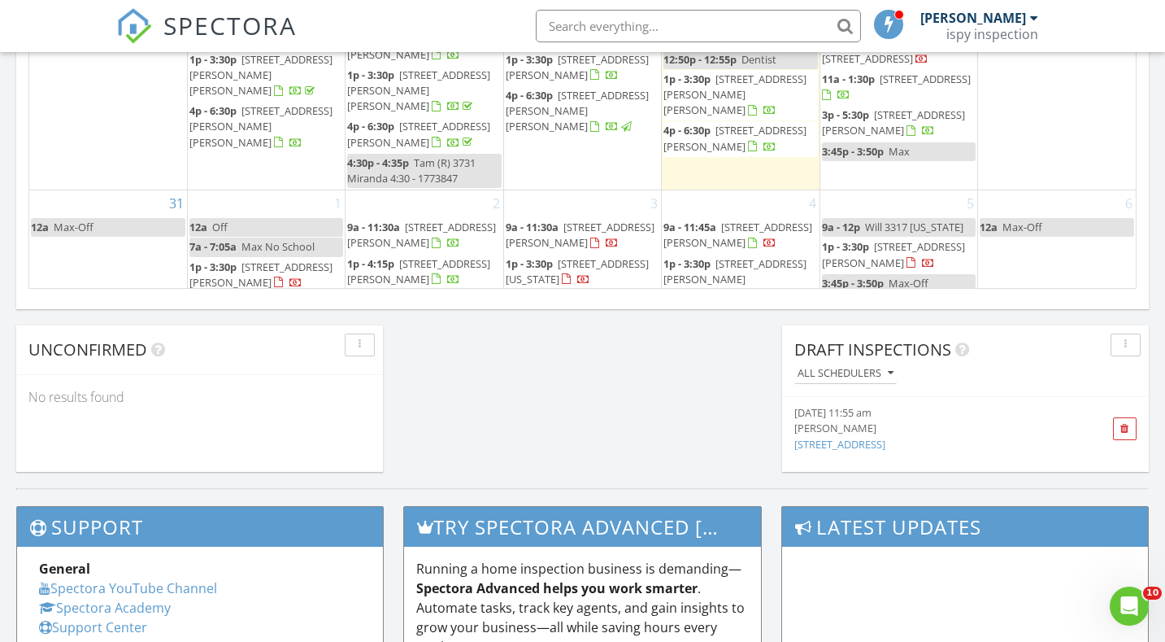
click at [467, 220] on span "9a - 11:30a 3408 Decoy Ave, Gillette 82718" at bounding box center [424, 236] width 154 height 32
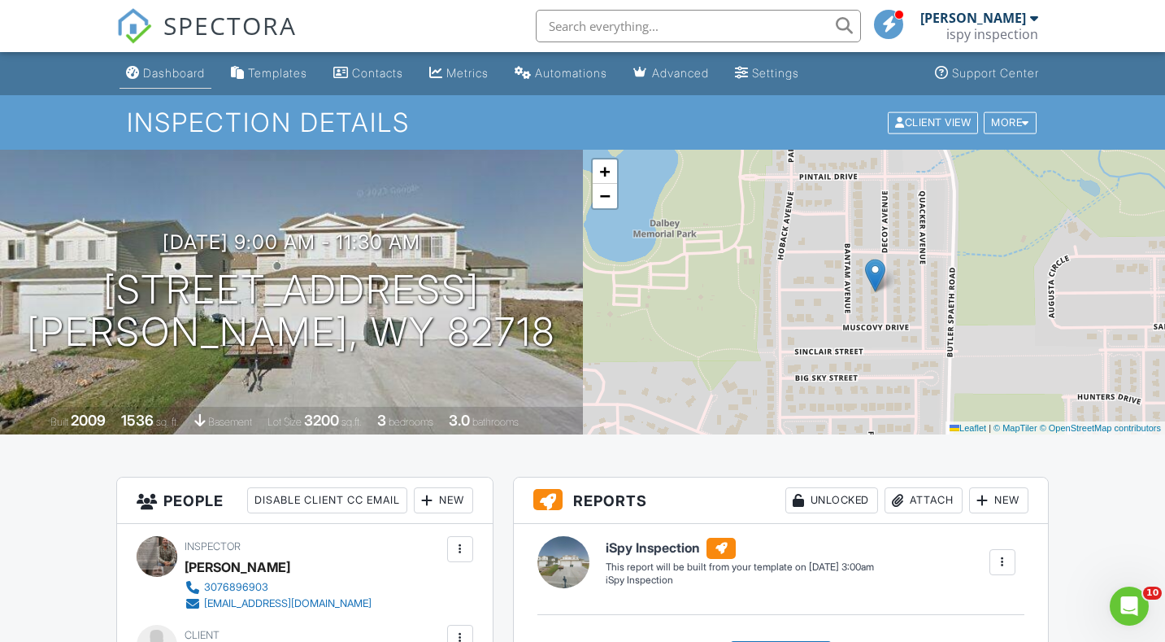
click at [195, 65] on link "Dashboard" at bounding box center [166, 74] width 92 height 30
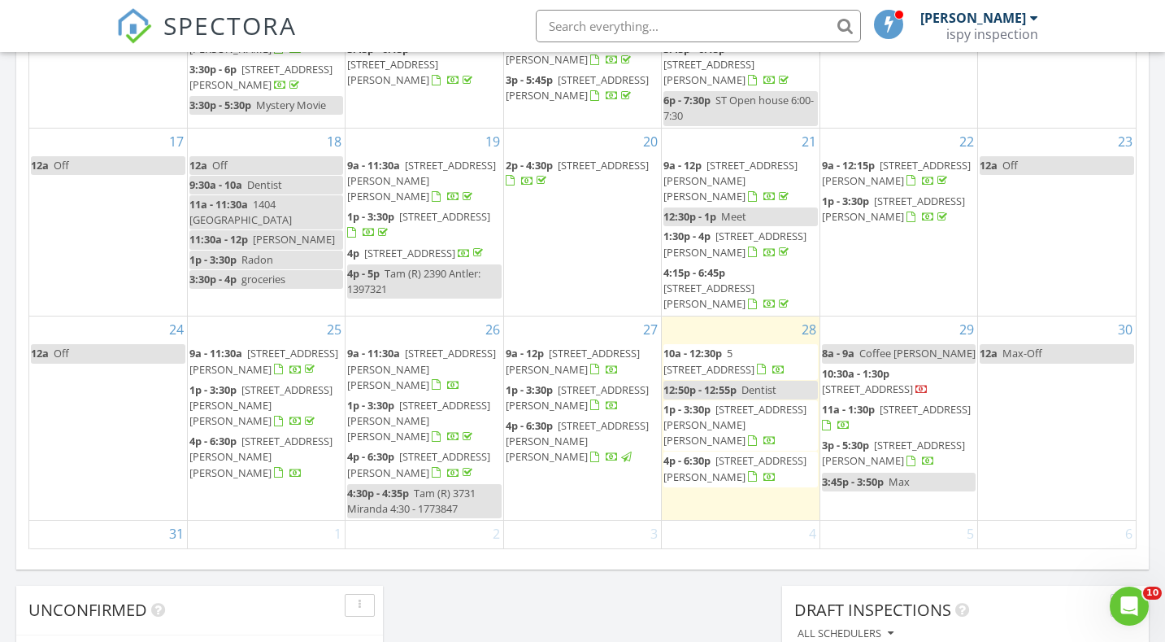
scroll to position [346, 0]
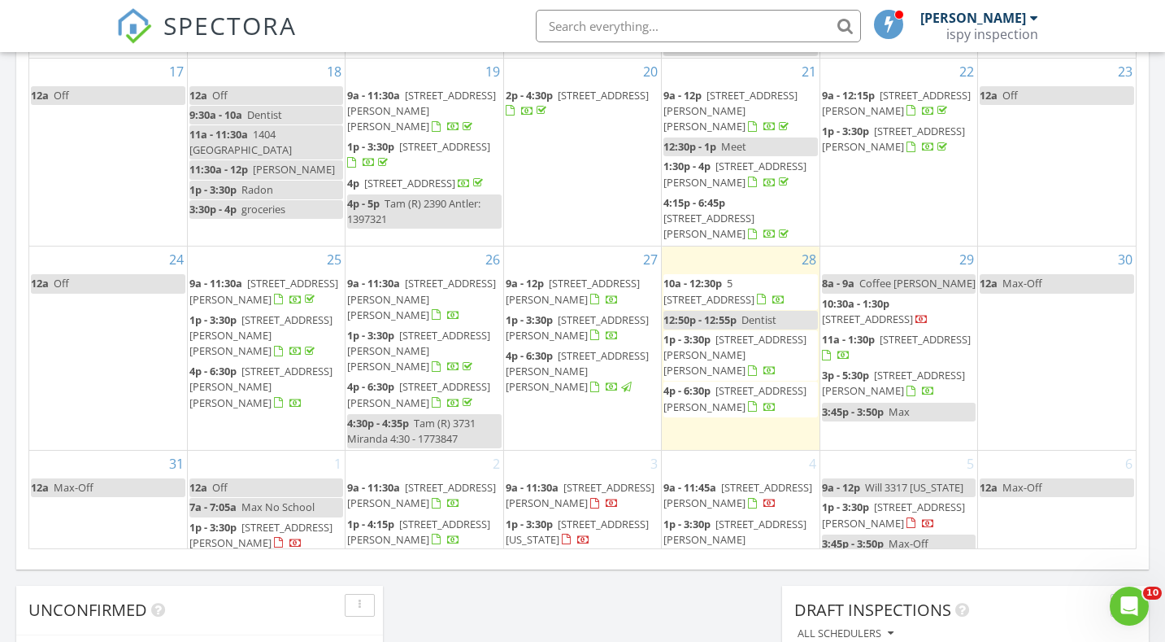
click at [457, 516] on span "[STREET_ADDRESS][PERSON_NAME]" at bounding box center [418, 531] width 143 height 30
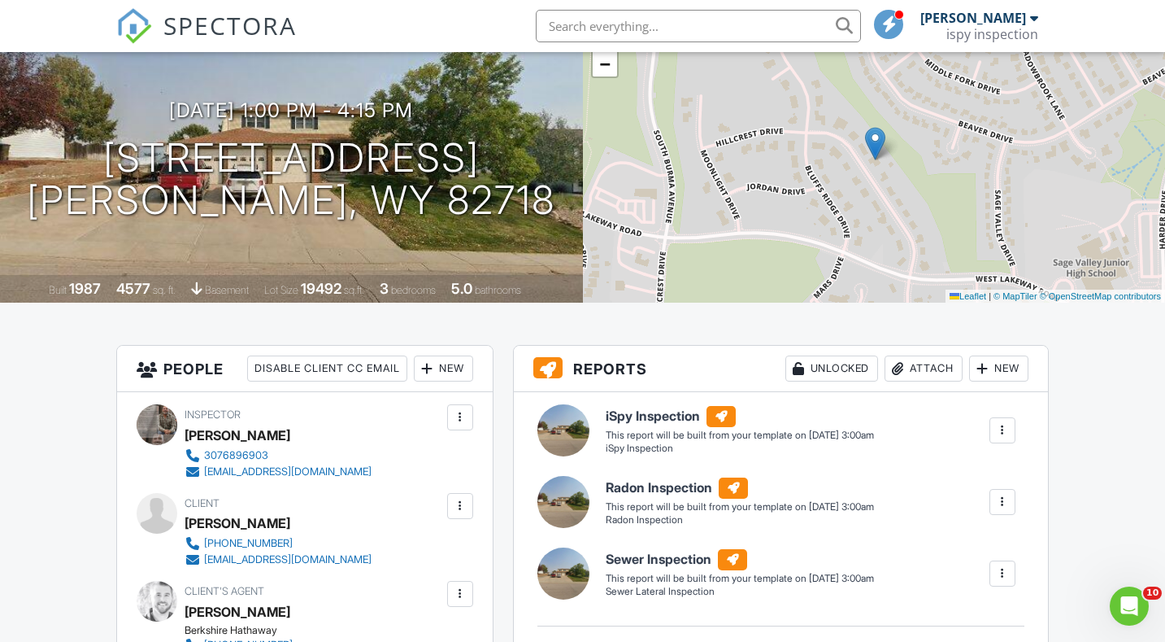
scroll to position [91, 0]
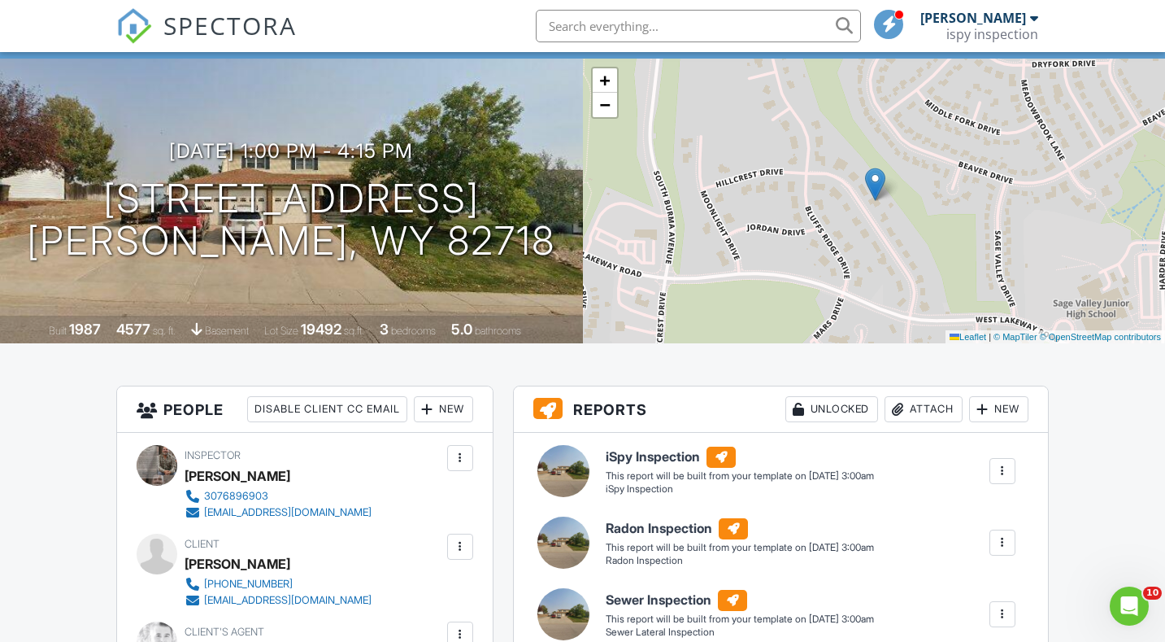
click at [128, 33] on img at bounding box center [134, 26] width 36 height 36
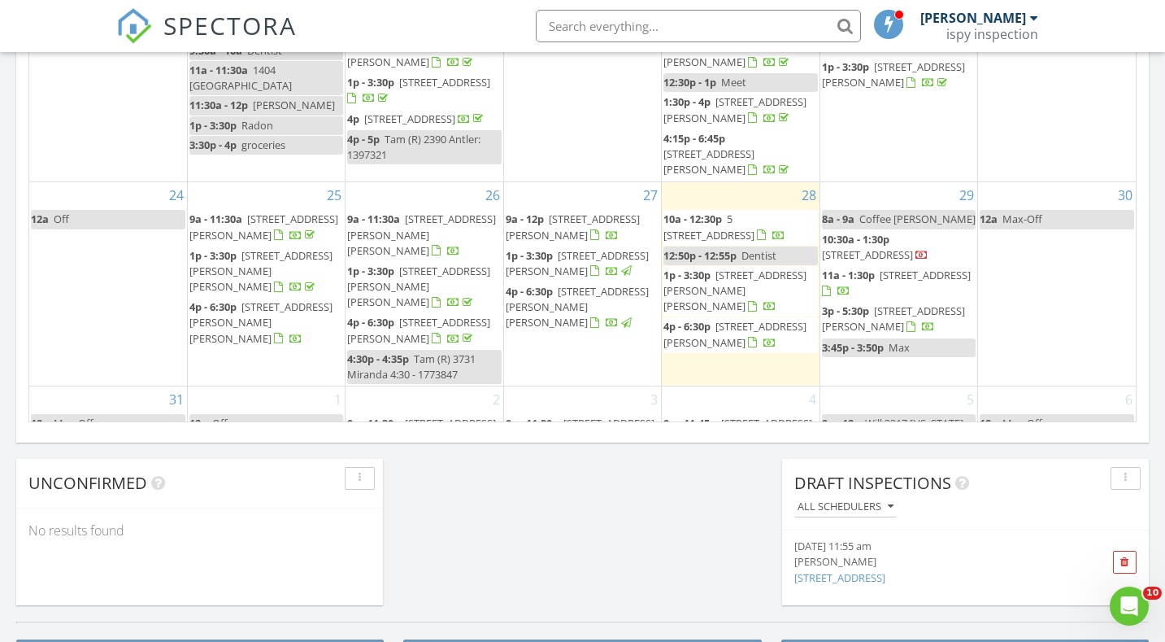
scroll to position [346, 0]
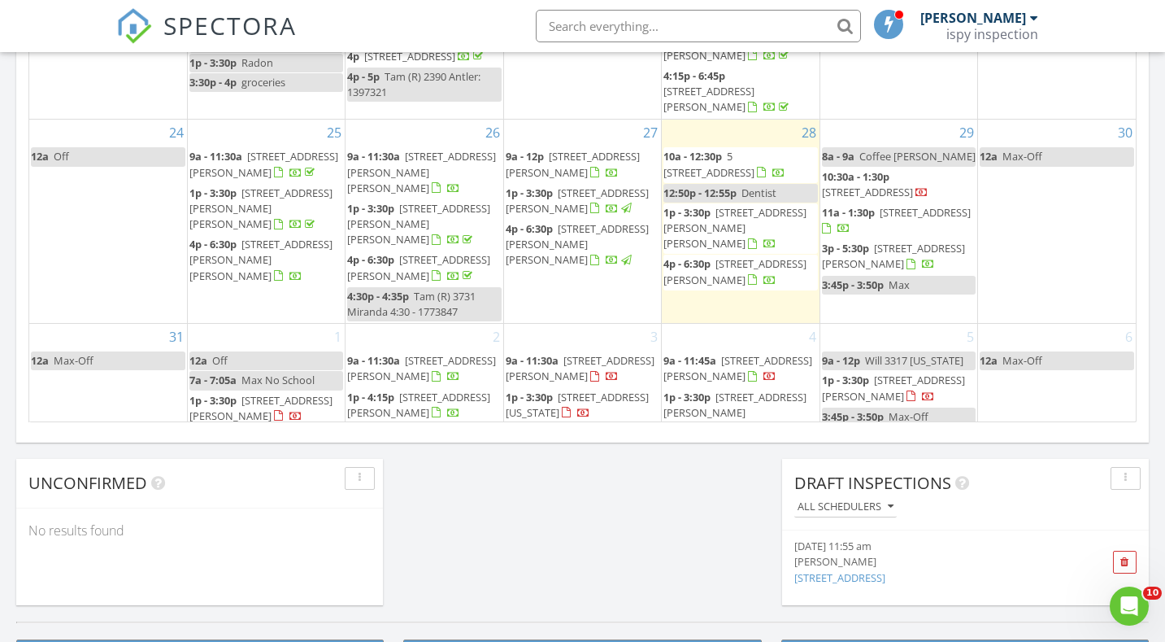
click at [539, 353] on span "9a - 11:30a" at bounding box center [532, 360] width 53 height 15
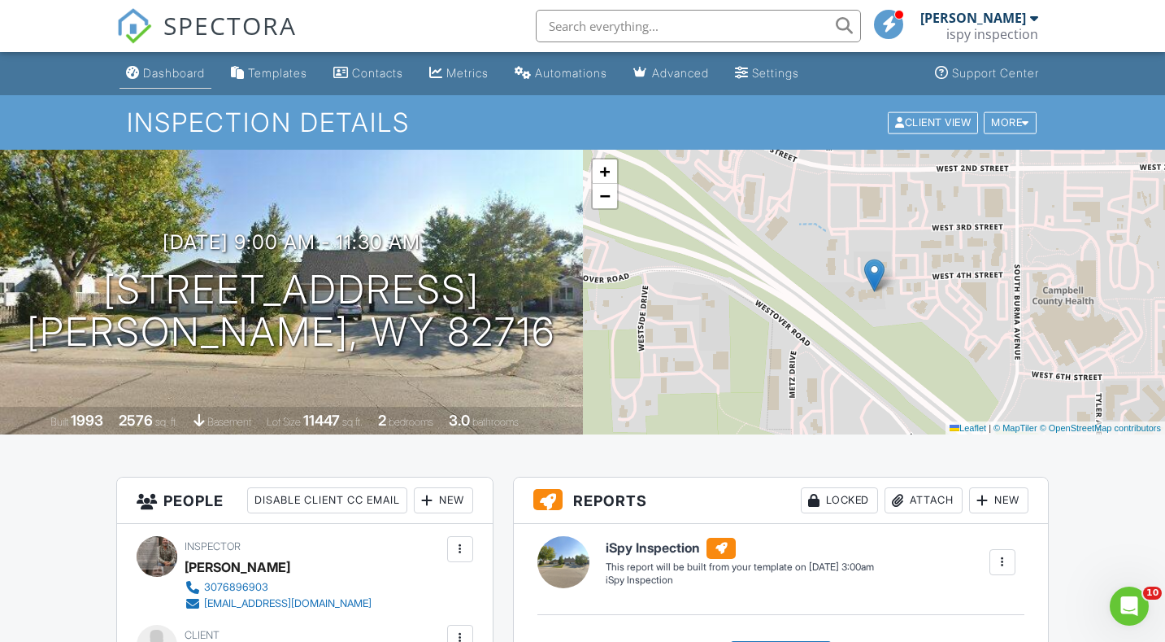
click at [177, 74] on div "Dashboard" at bounding box center [174, 73] width 62 height 14
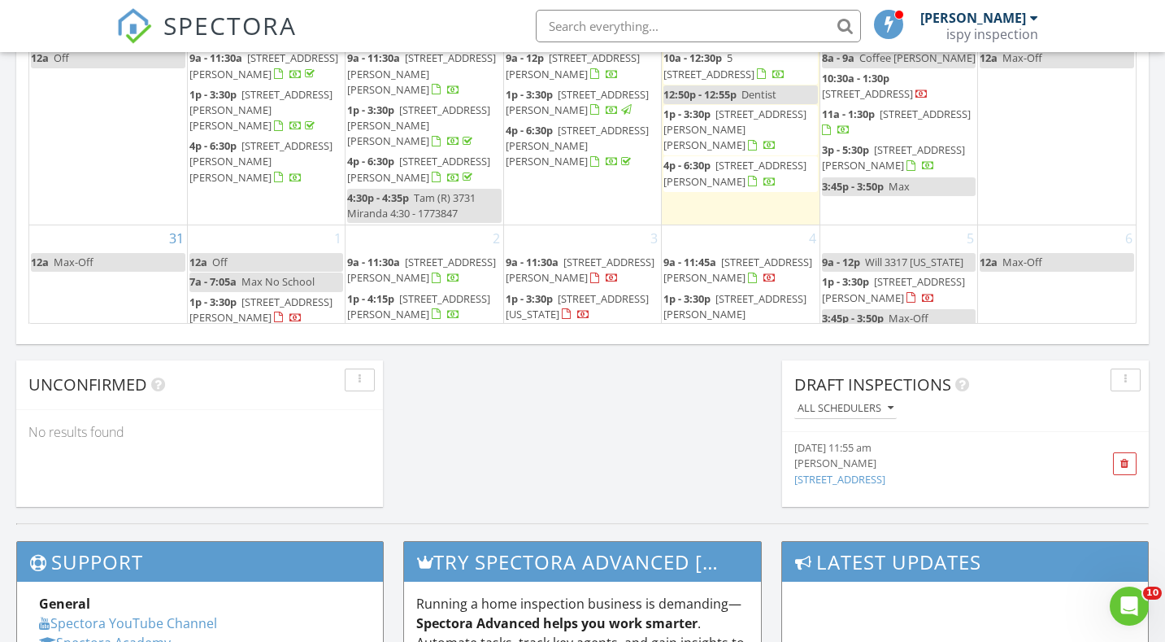
click at [620, 291] on span "1259 Montana Ave , Upton 82730" at bounding box center [577, 306] width 143 height 30
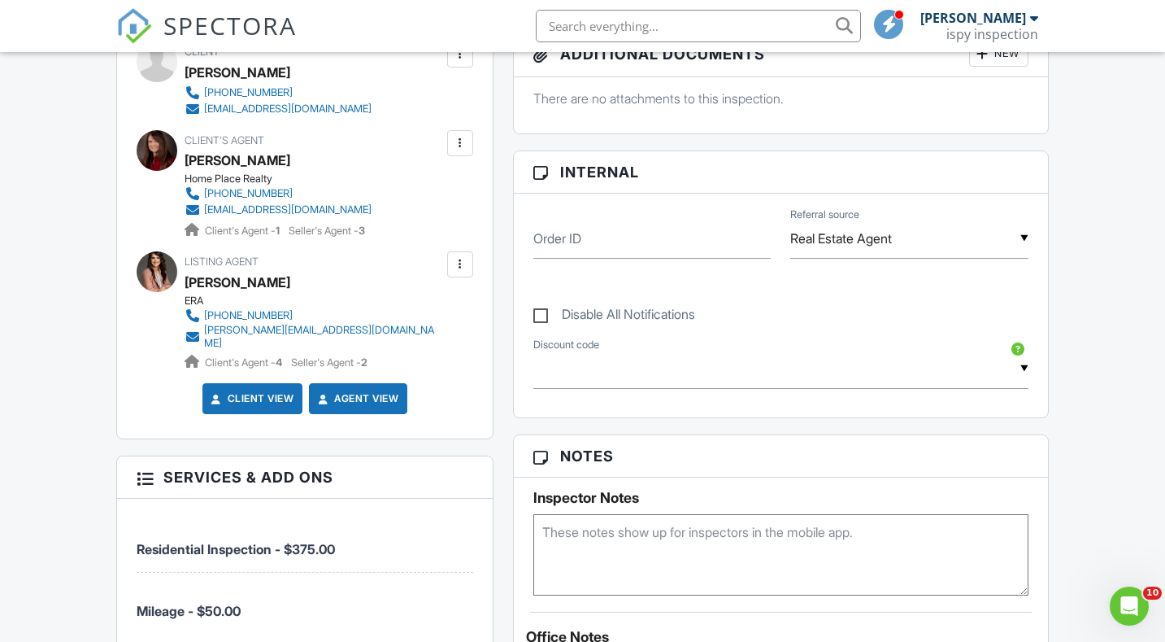
scroll to position [781, 0]
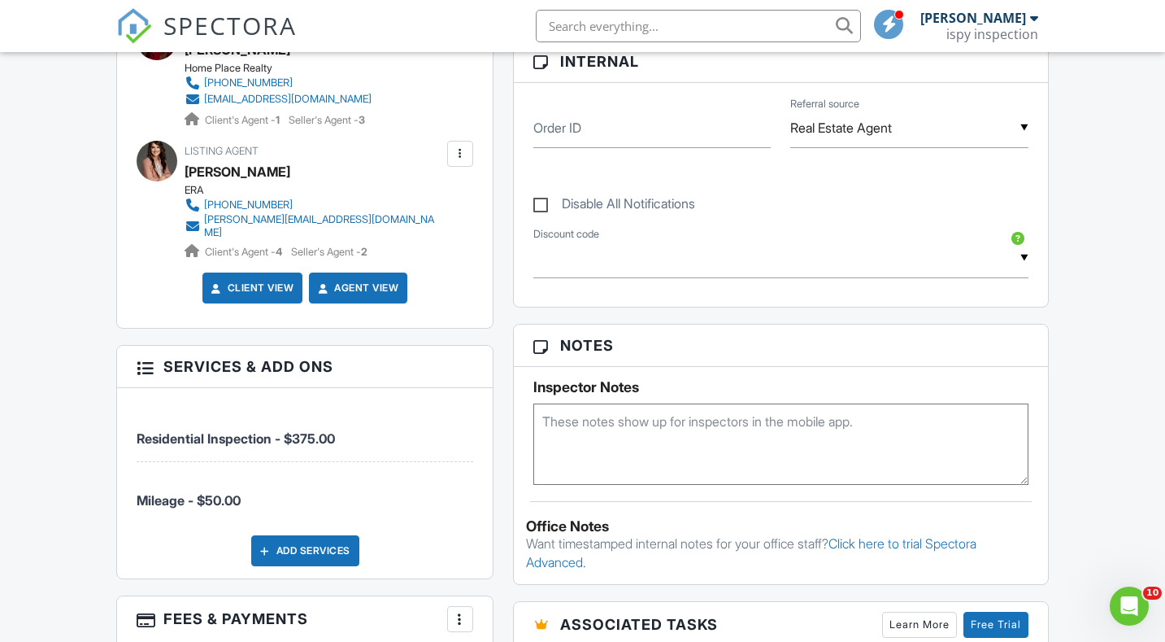
click at [140, 24] on img at bounding box center [134, 26] width 36 height 36
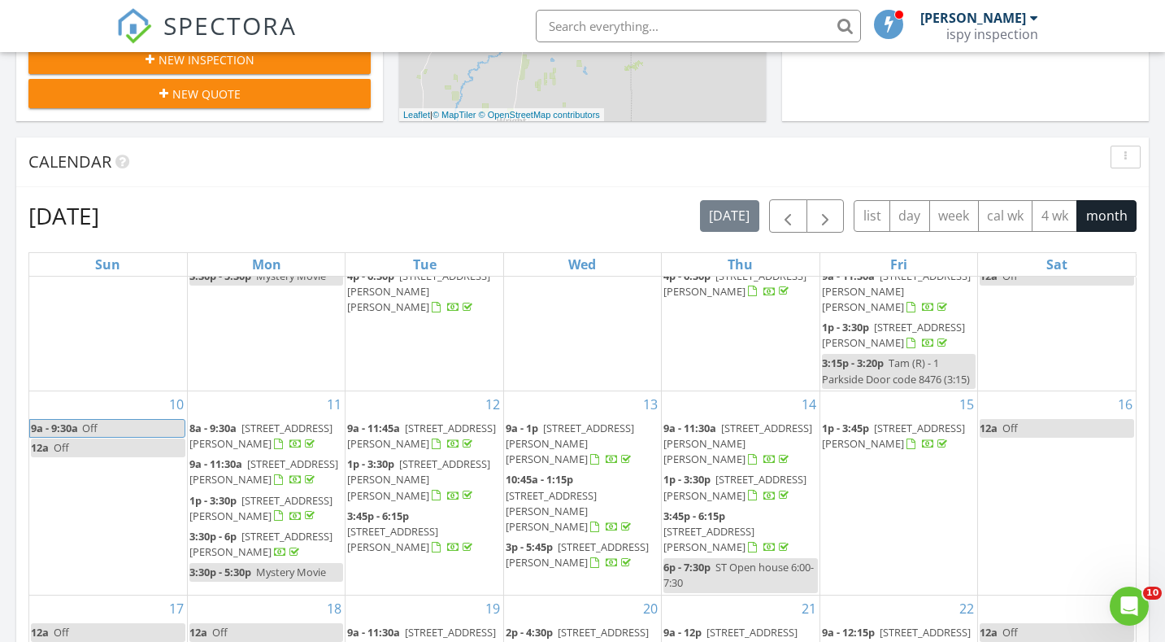
scroll to position [346, 0]
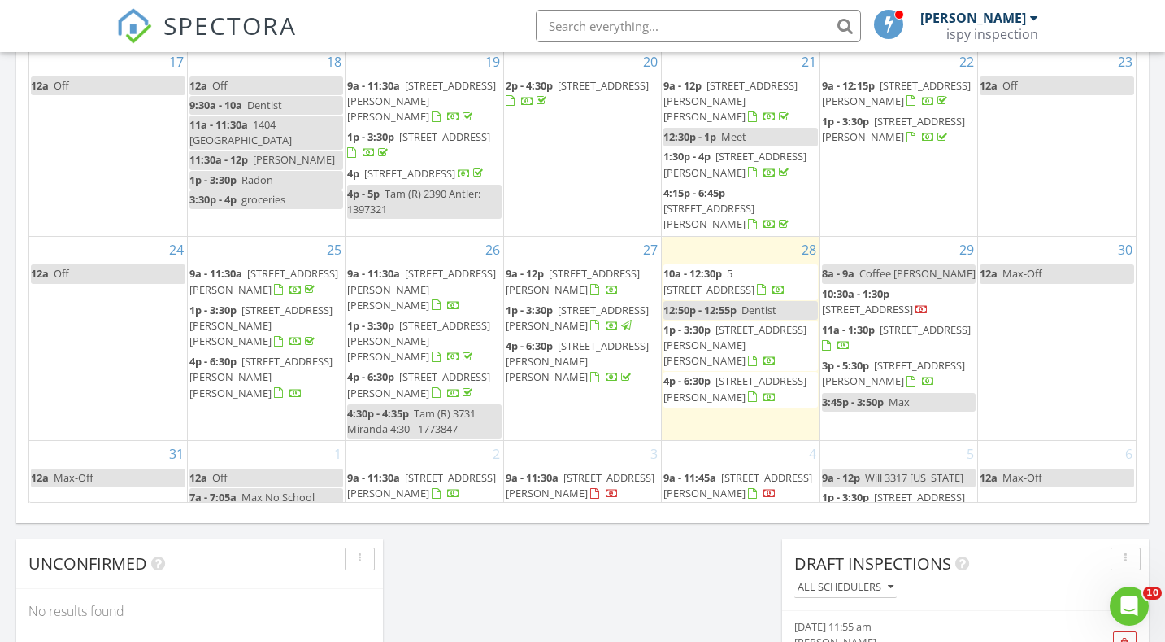
scroll to position [346, 0]
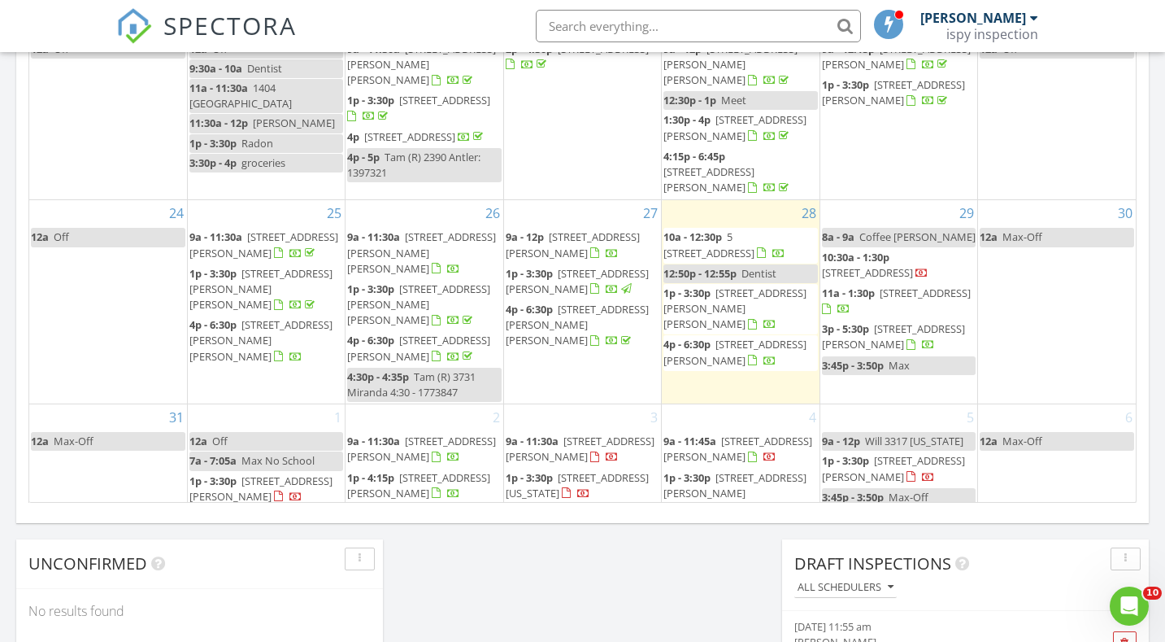
click at [758, 433] on span "[STREET_ADDRESS][PERSON_NAME]" at bounding box center [738, 448] width 149 height 30
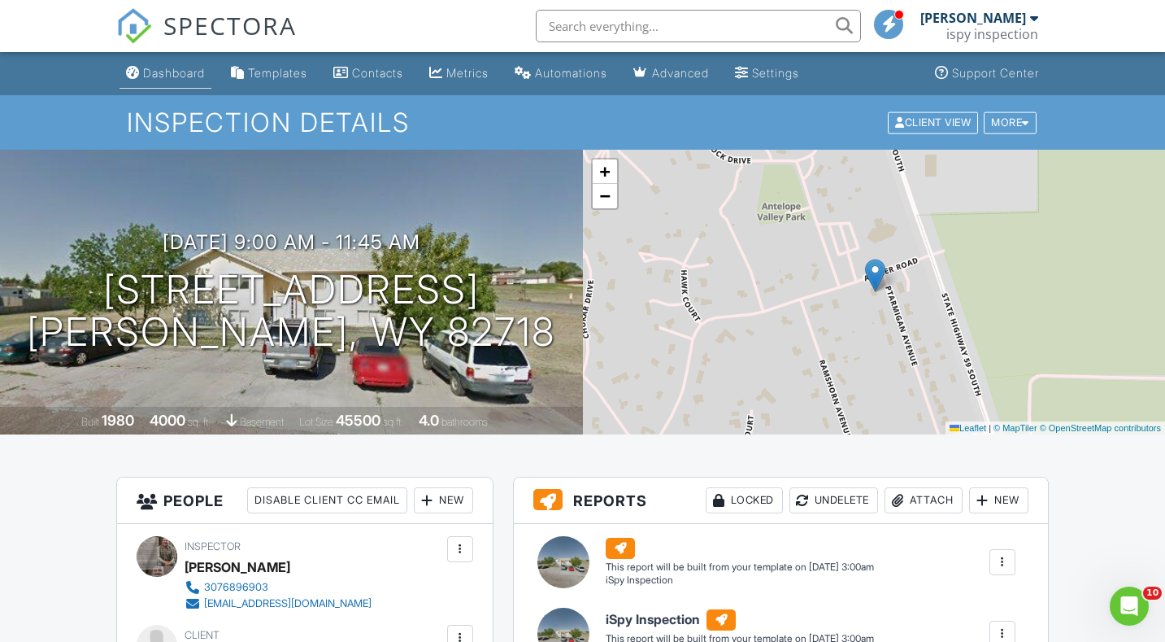
click at [162, 73] on div "Dashboard" at bounding box center [174, 73] width 62 height 14
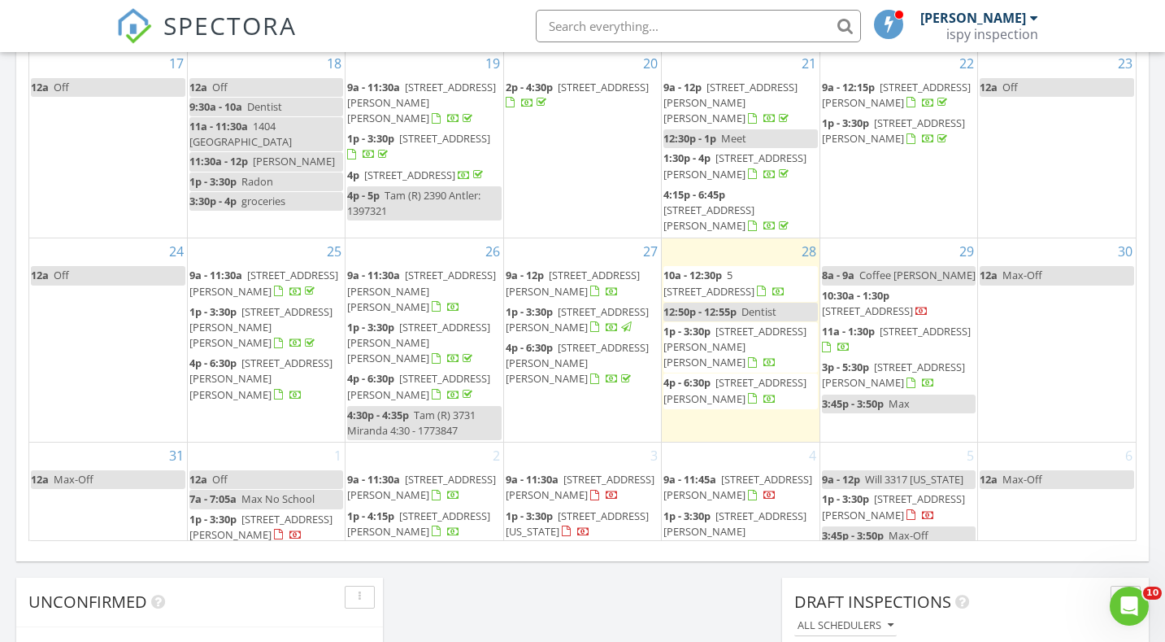
scroll to position [966, 0]
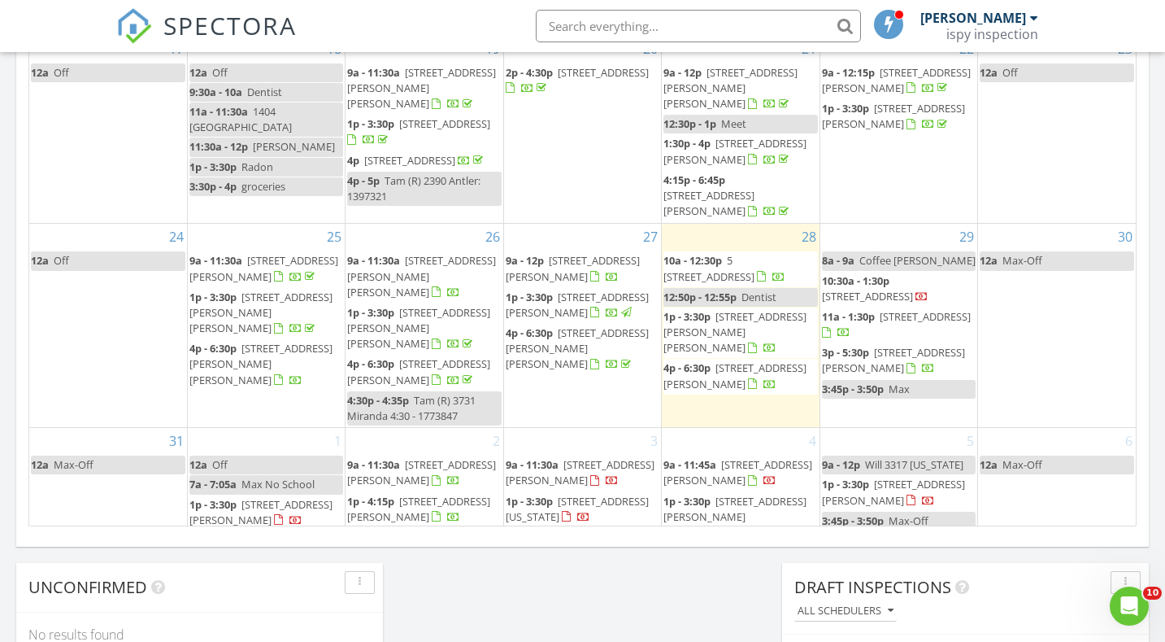
click at [725, 494] on span "3324 Jonquil Ln , Gillette 82718" at bounding box center [735, 517] width 143 height 46
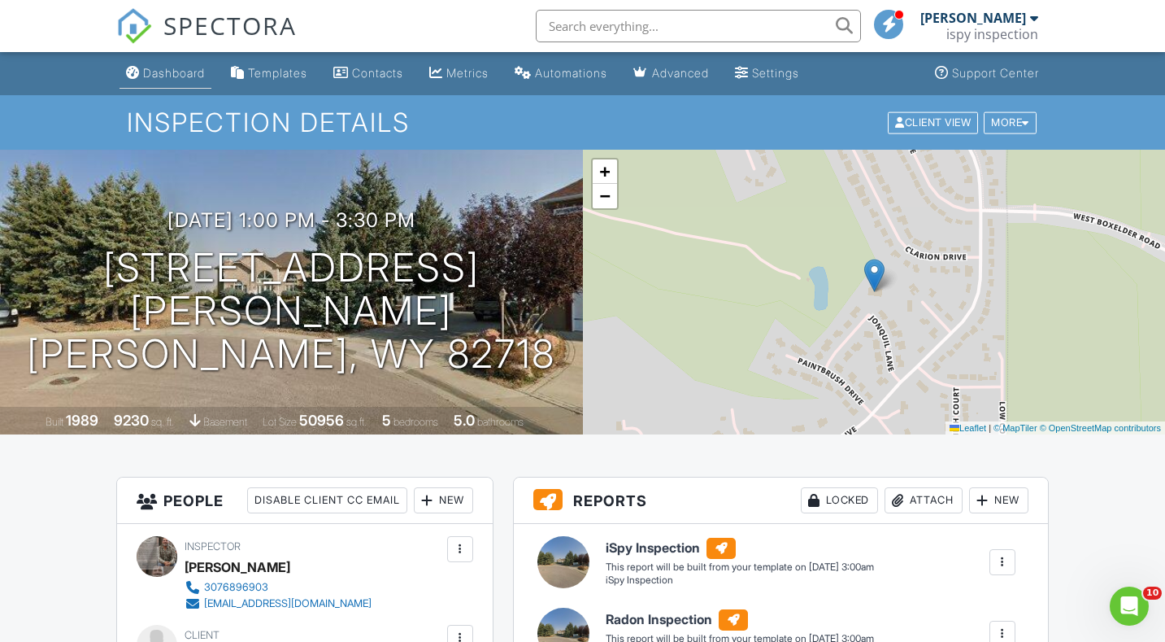
click at [149, 76] on div "Dashboard" at bounding box center [174, 73] width 62 height 14
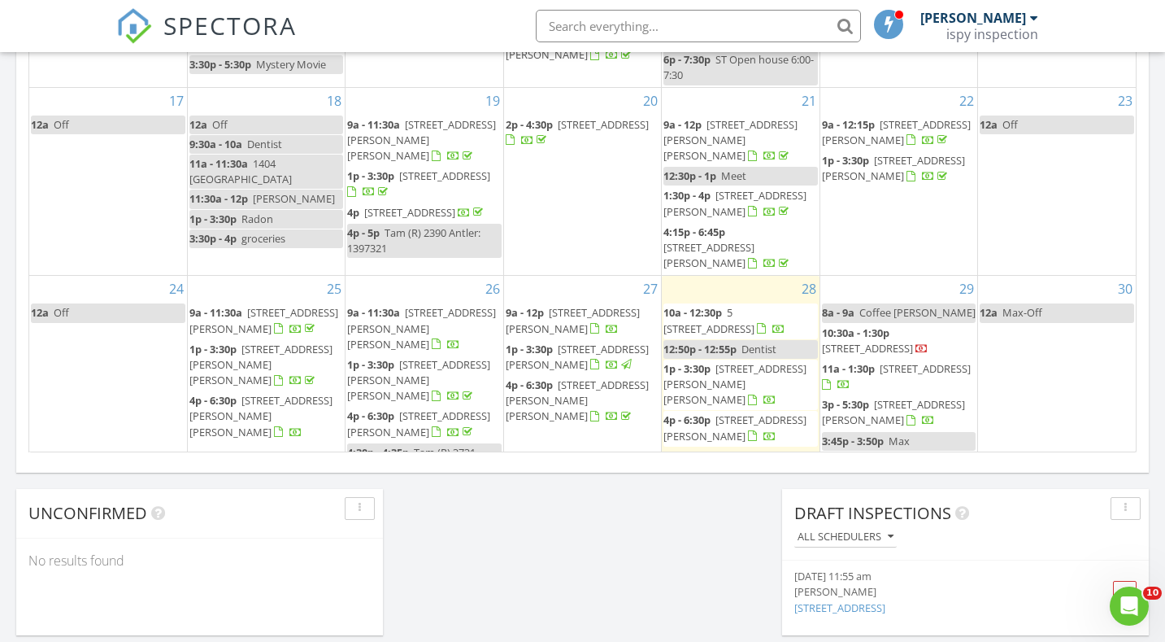
scroll to position [346, 0]
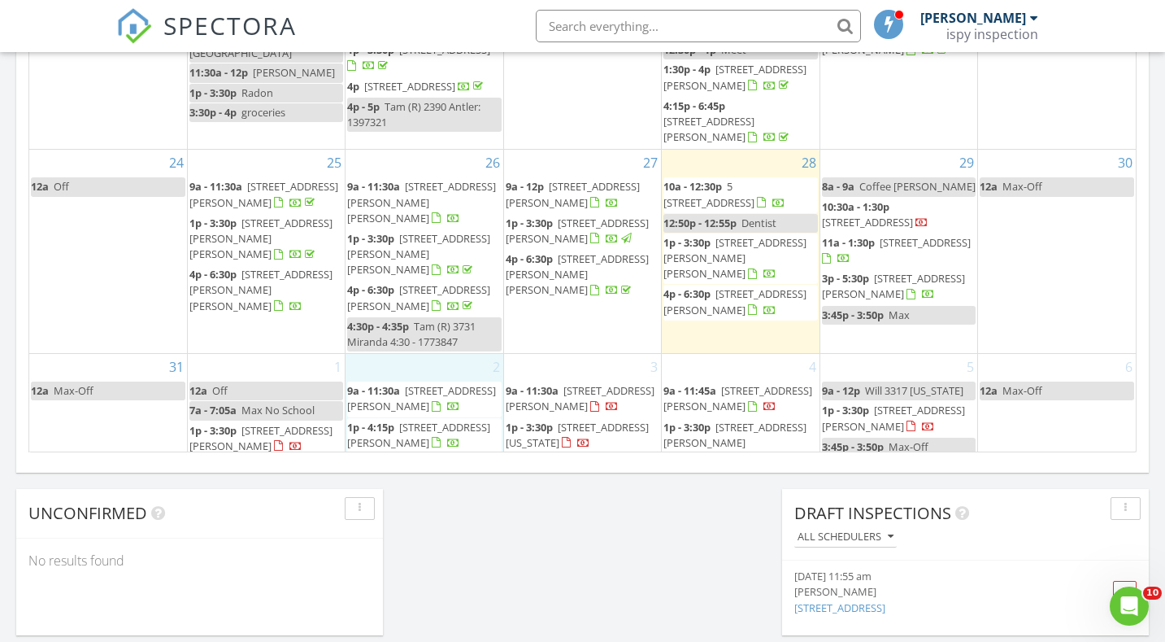
click at [445, 429] on div "2 9a - 11:30a 3408 Decoy Ave, Gillette 82718 1p - 4:15p 2417 Hillcrest Dr , Gil…" at bounding box center [424, 424] width 157 height 140
click at [438, 386] on link "Event" at bounding box center [422, 385] width 84 height 26
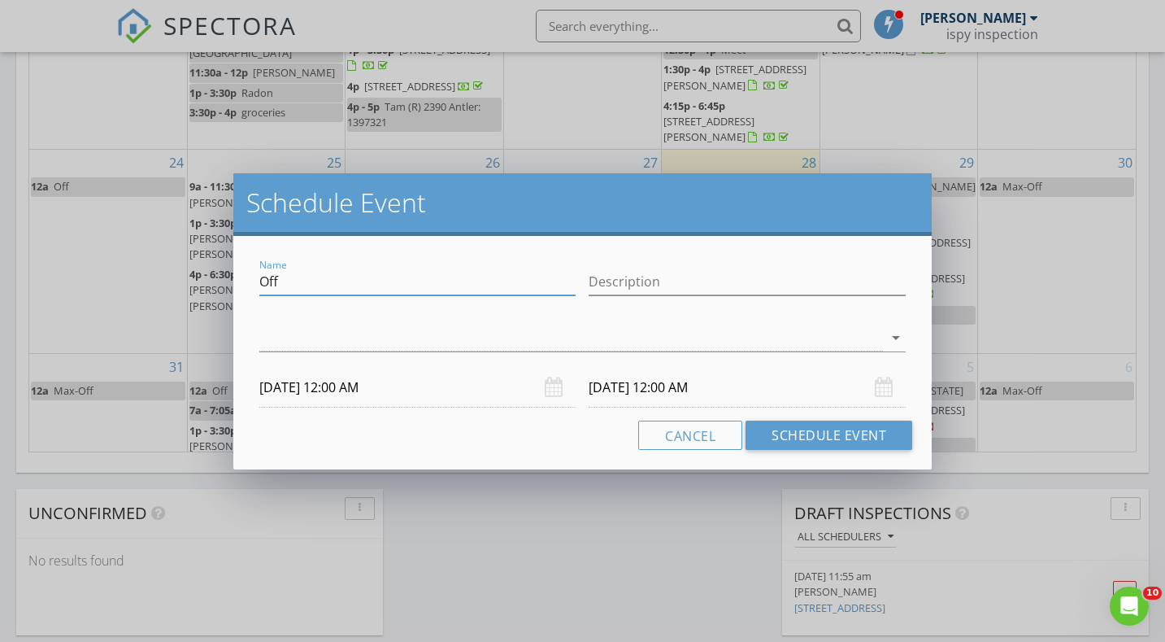
drag, startPoint x: 312, startPoint y: 275, endPoint x: 185, endPoint y: 281, distance: 127.0
click at [185, 281] on div "Schedule Event Name Off Description arrow_drop_down 09/02/2025 12:00 AM 09/03/2…" at bounding box center [582, 321] width 1165 height 642
type input "R"
type input "="
type input "Tam (R) 3324 Jonquil"
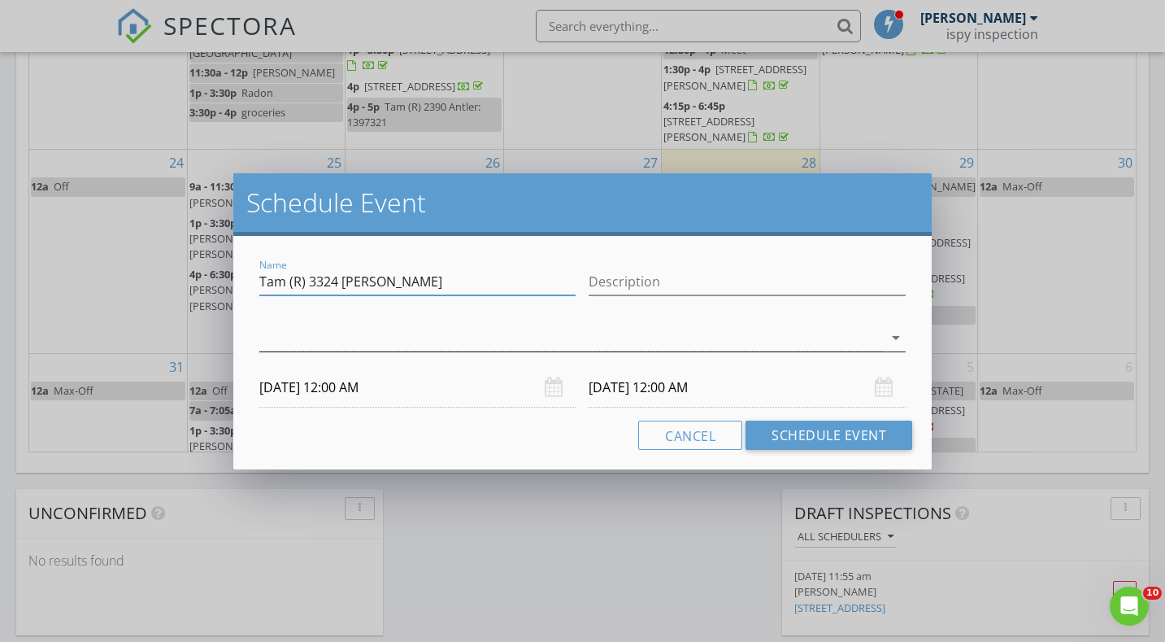
click at [276, 342] on div at bounding box center [571, 337] width 624 height 27
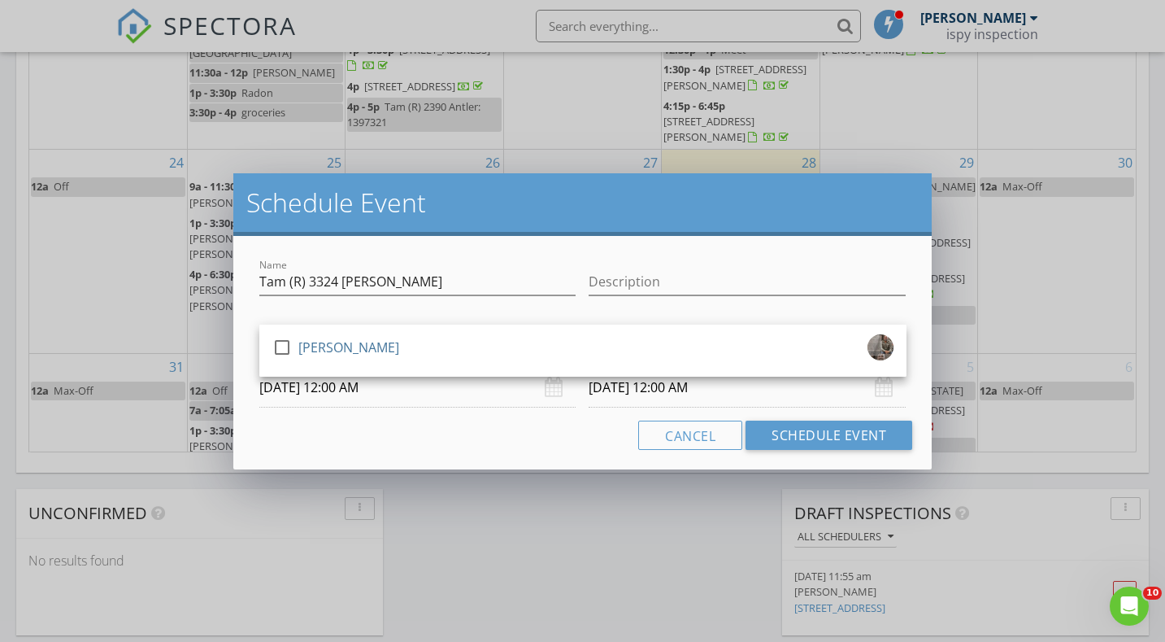
click at [276, 342] on div at bounding box center [282, 347] width 28 height 28
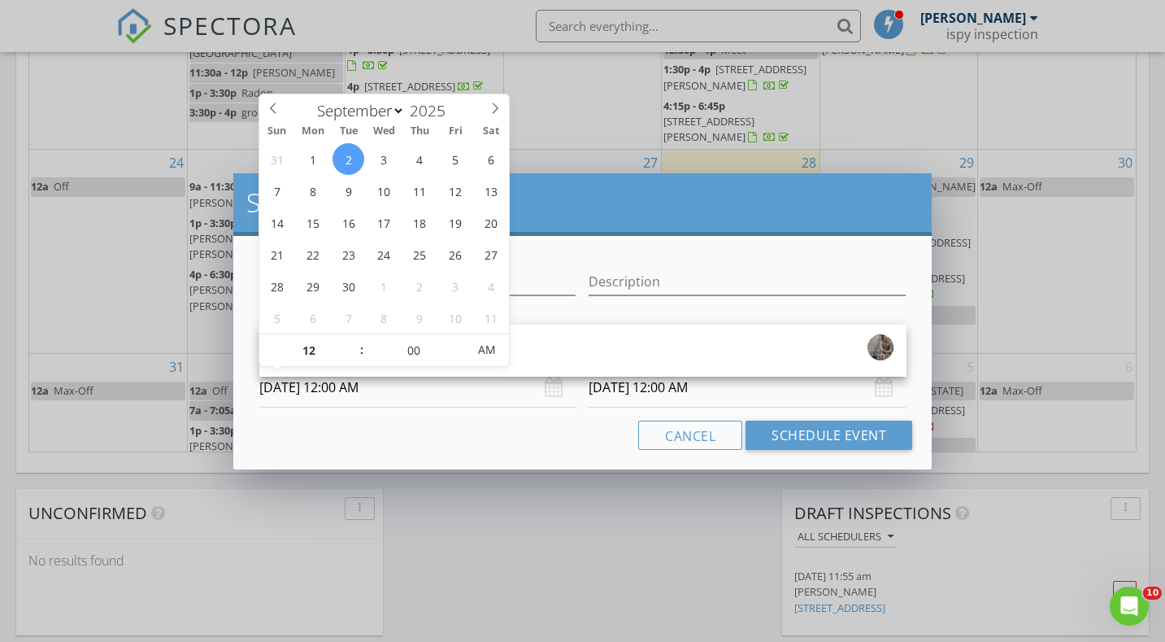
click at [393, 387] on input "09/02/2025 12:00 AM" at bounding box center [417, 388] width 317 height 40
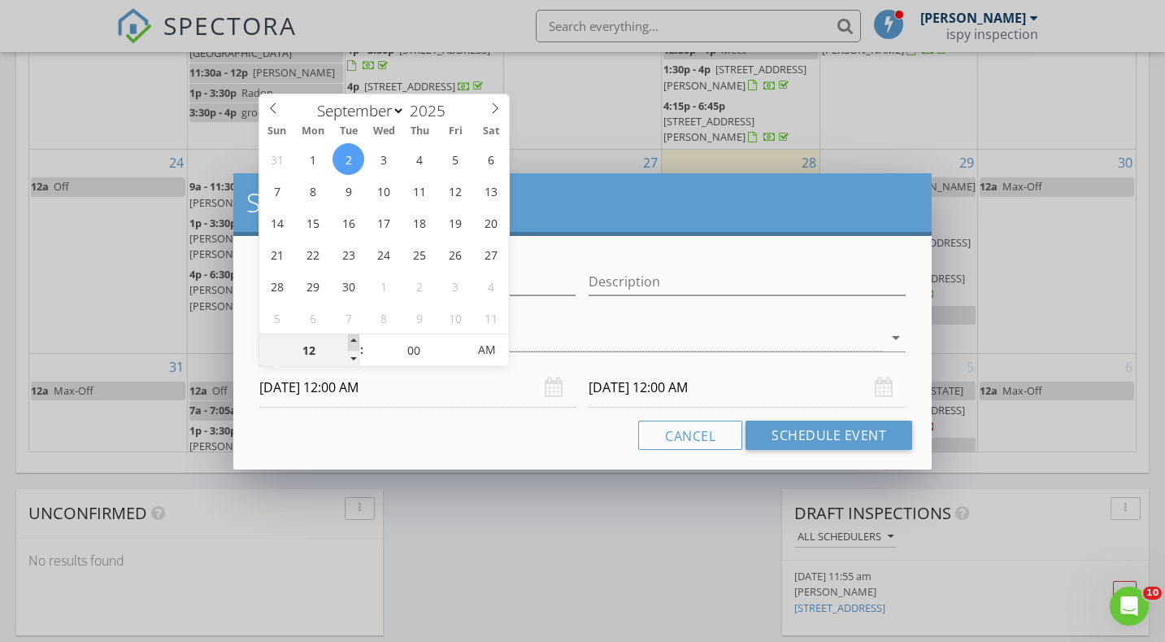
type input "01"
type input "09/02/2025 1:00 AM"
click at [349, 345] on span at bounding box center [353, 342] width 11 height 16
type input "02"
type input "09/02/2025 2:00 AM"
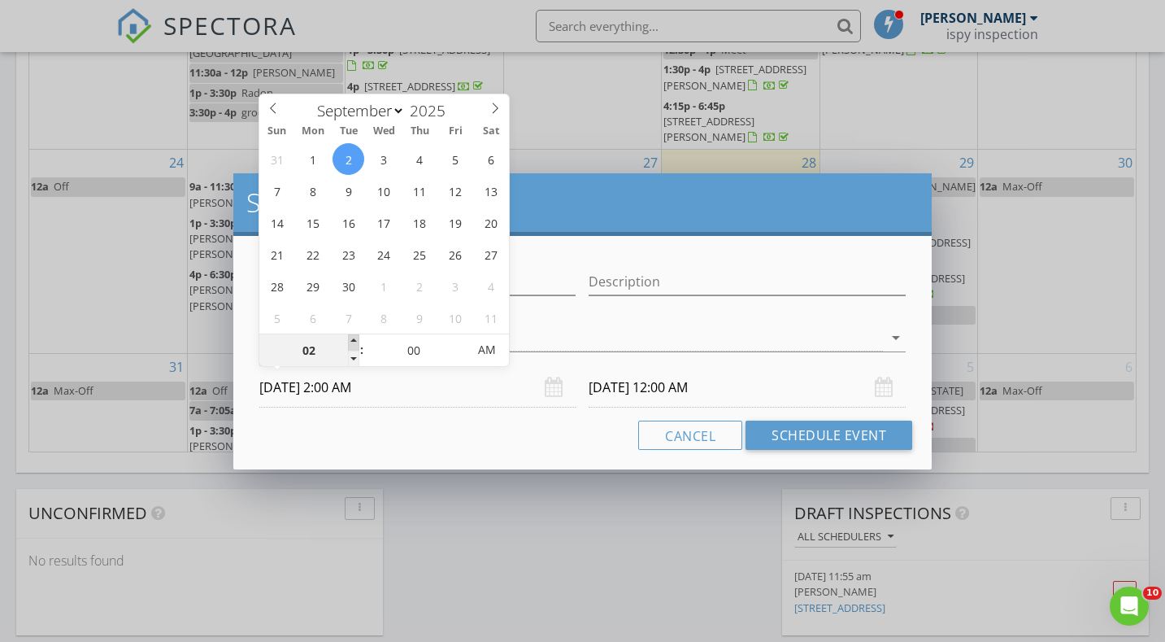
click at [349, 345] on span at bounding box center [353, 342] width 11 height 16
type input "03"
type input "09/02/2025 3:00 AM"
click at [349, 345] on span at bounding box center [353, 342] width 11 height 16
type input "04"
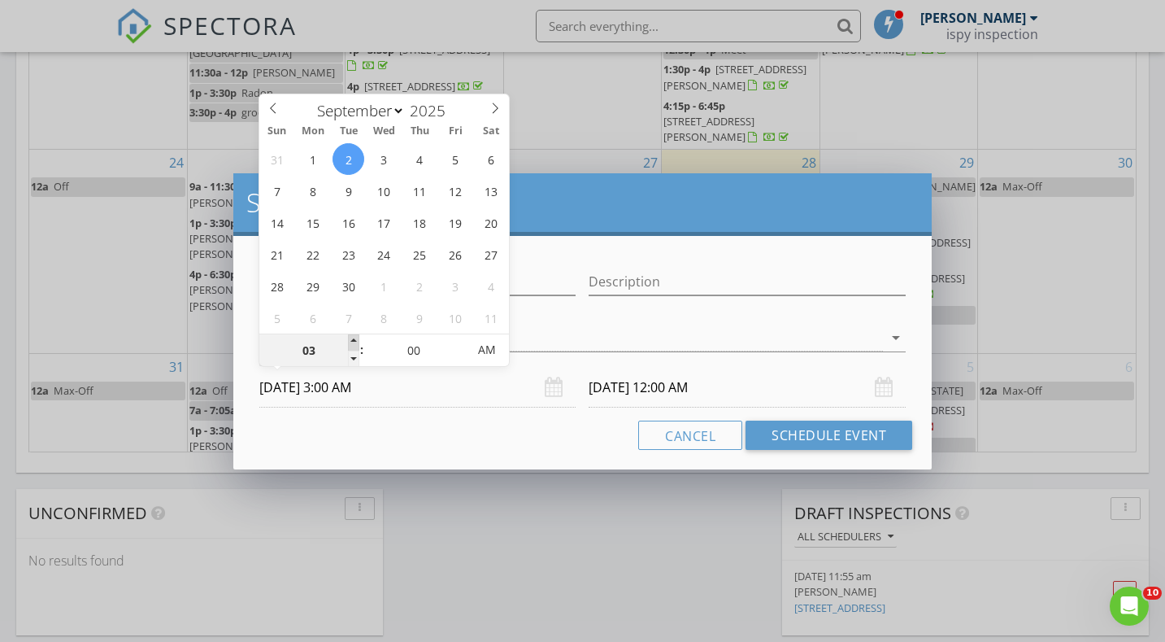
type input "09/02/2025 4:00 AM"
click at [349, 345] on span at bounding box center [353, 342] width 11 height 16
type input "09/03/2025 4:00 AM"
type input "09/02/2025 4:00 PM"
type input "09/03/2025 4:00 PM"
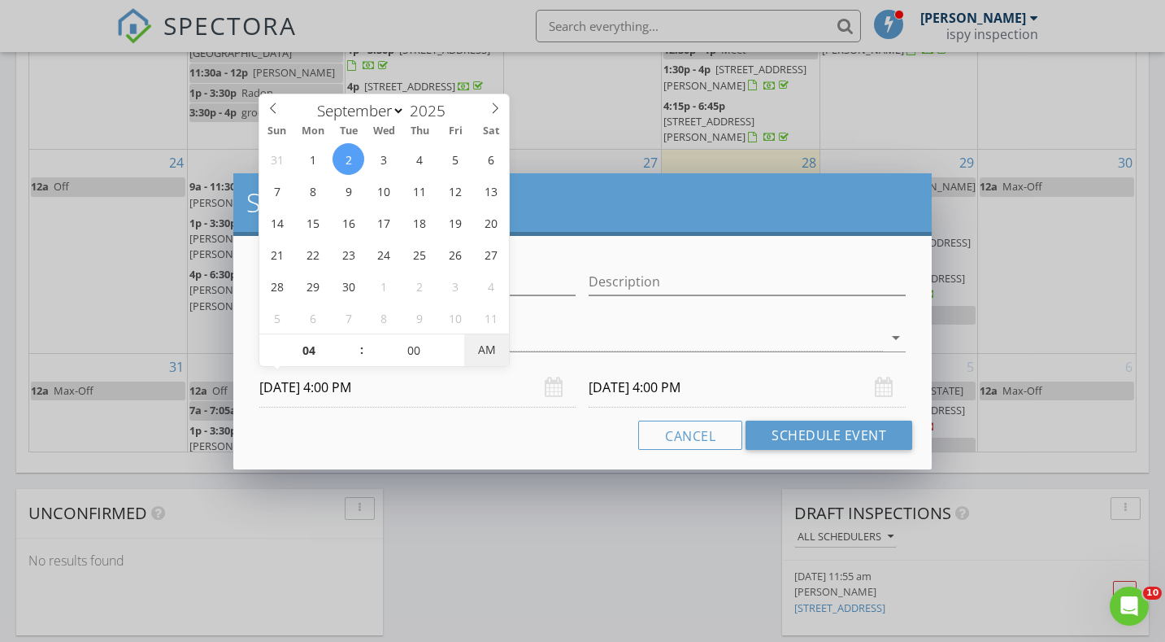
click at [472, 343] on span "AM" at bounding box center [486, 349] width 45 height 33
click at [747, 399] on input "09/03/2025 4:00 PM" at bounding box center [747, 388] width 317 height 40
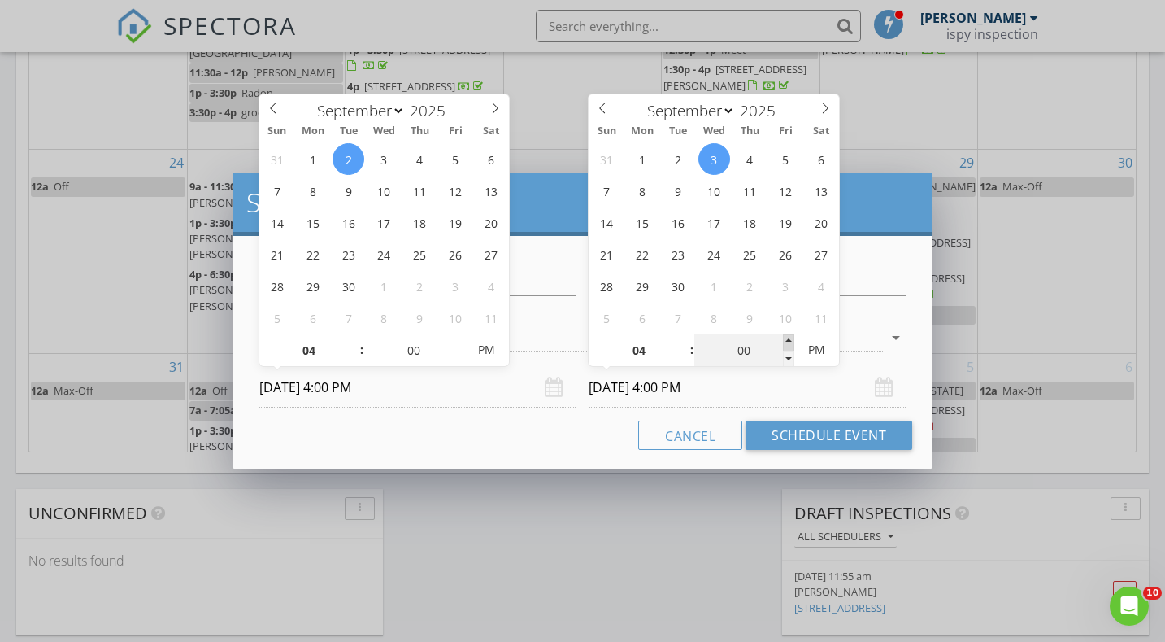
type input "05"
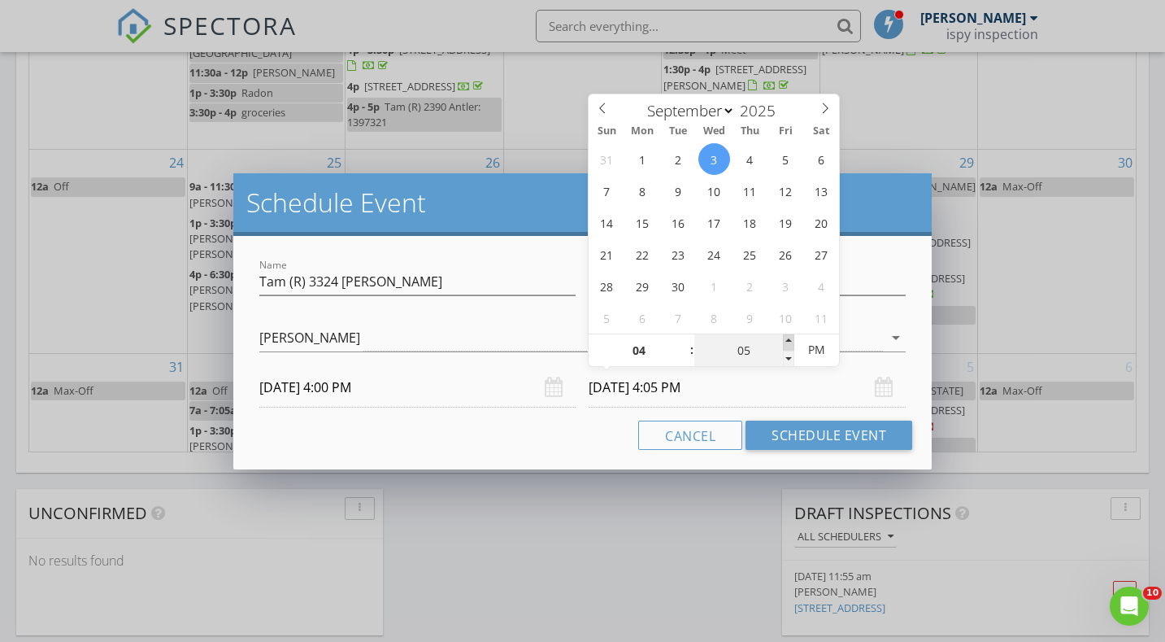
click at [789, 337] on span at bounding box center [788, 342] width 11 height 16
type input "09/02/2025 4:05 PM"
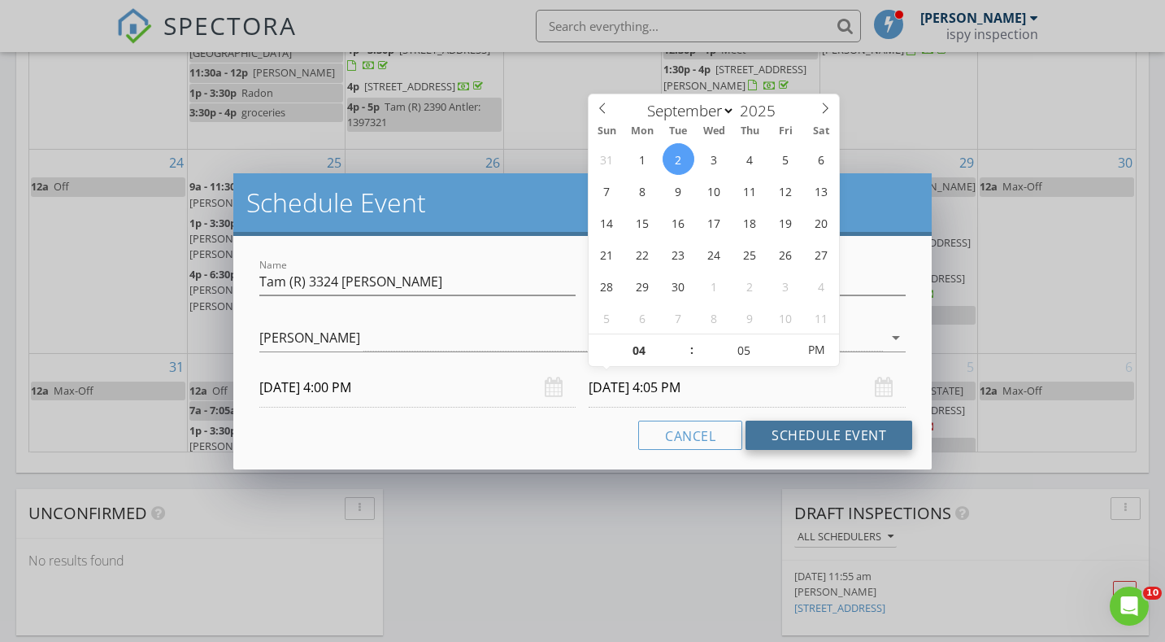
click at [813, 433] on button "Schedule Event" at bounding box center [829, 434] width 167 height 29
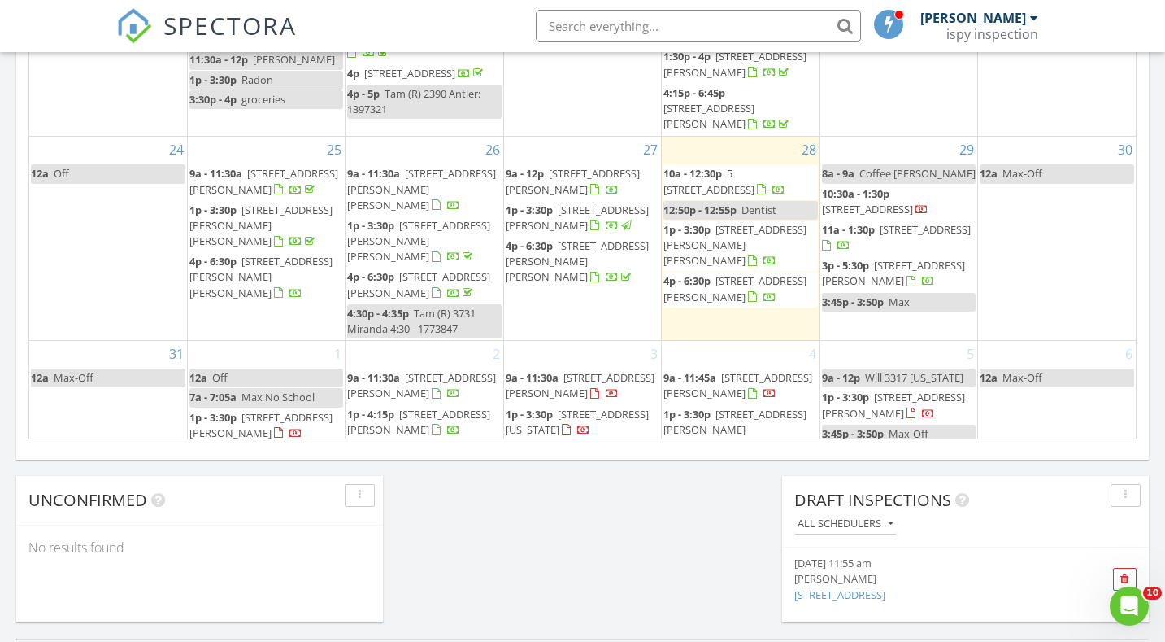
click at [866, 389] on span "1p - 3:30p" at bounding box center [845, 396] width 47 height 15
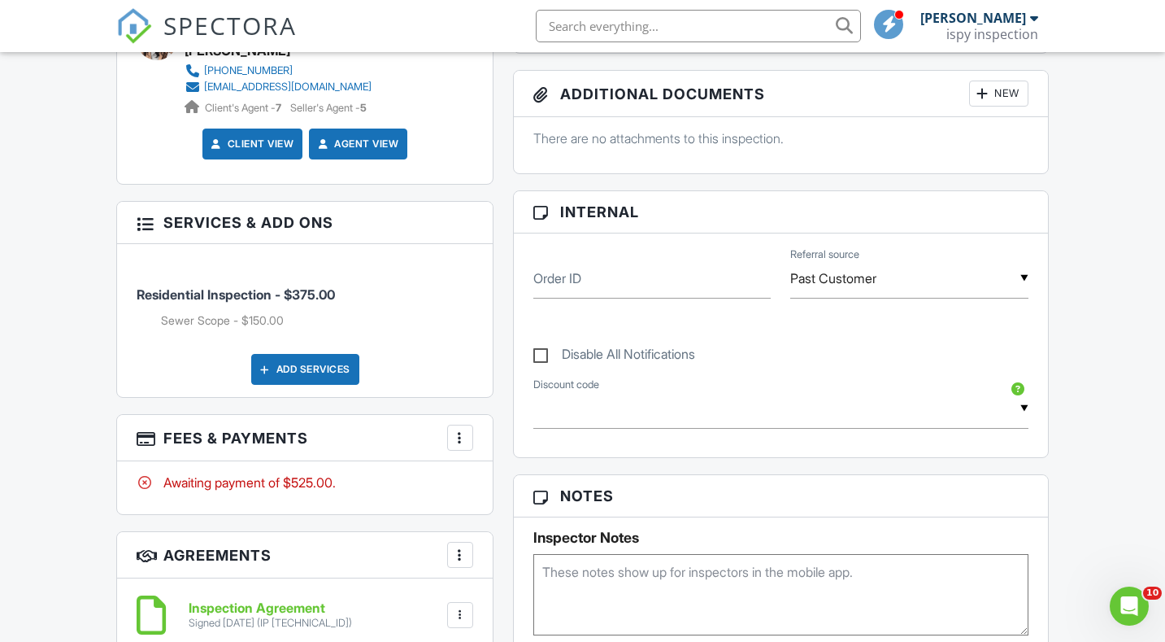
scroll to position [705, 0]
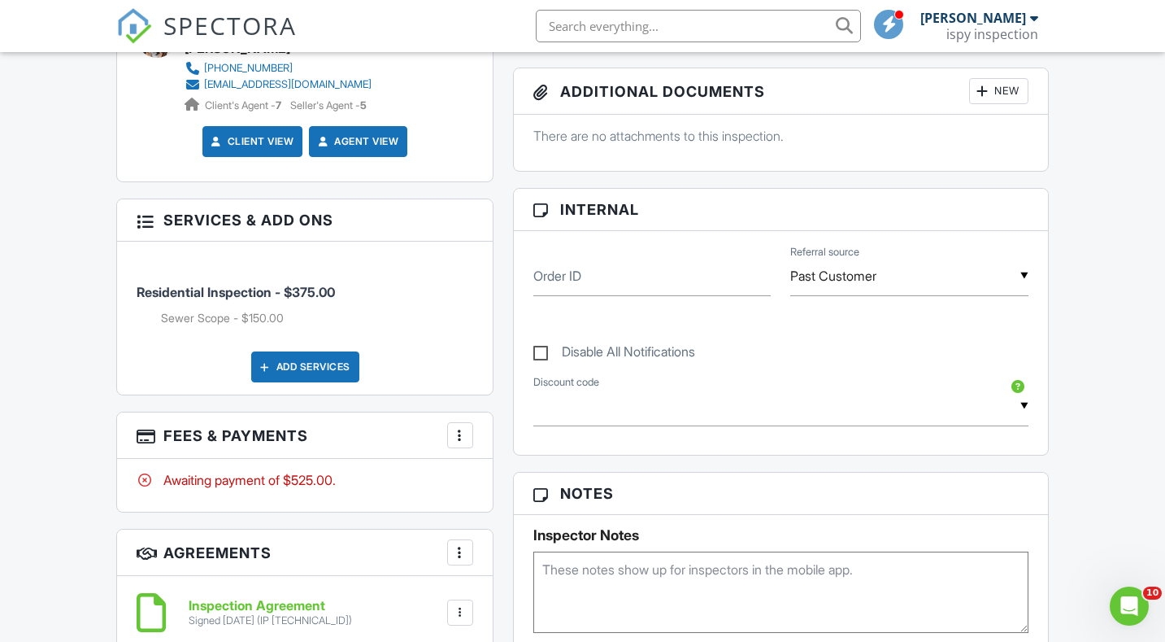
click at [133, 23] on img at bounding box center [134, 26] width 36 height 36
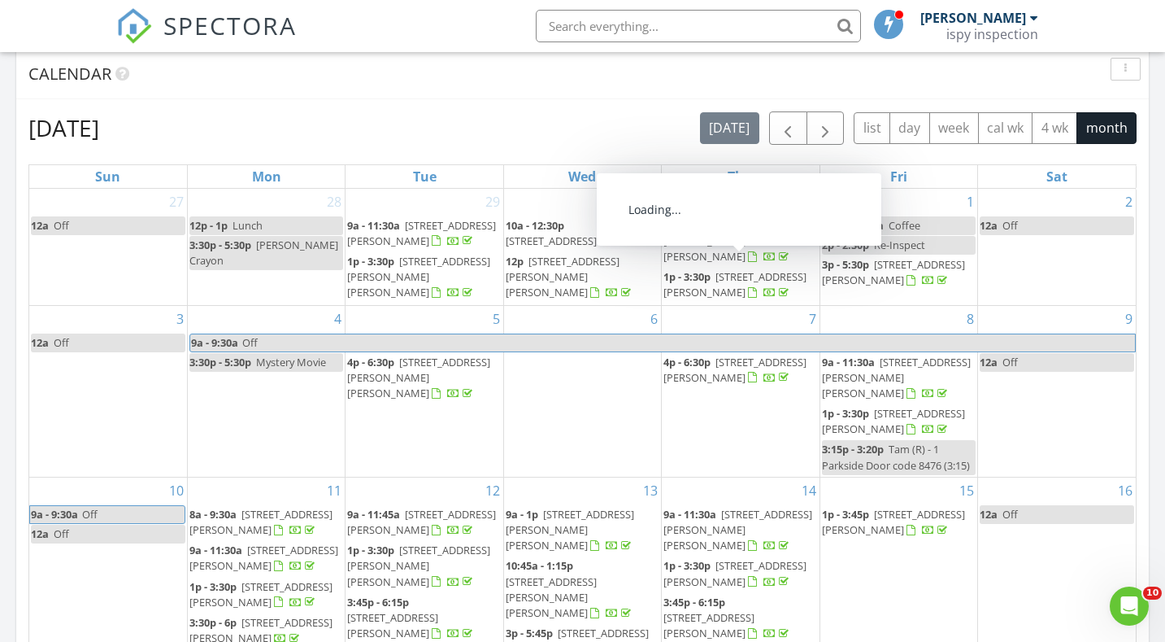
scroll to position [633, 0]
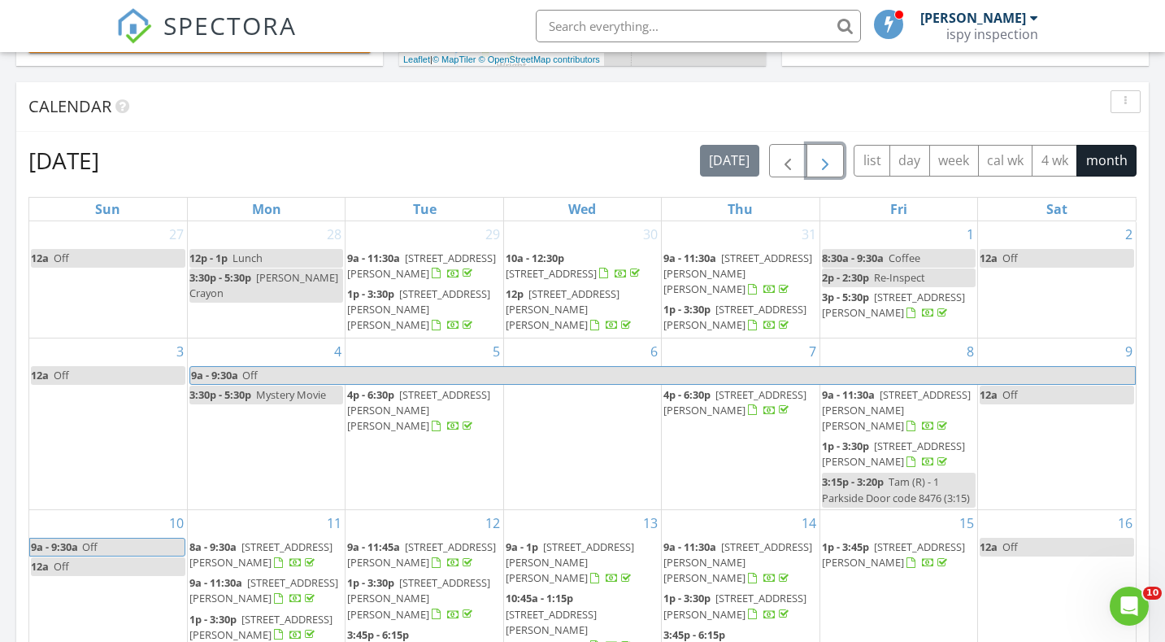
click at [835, 154] on button "button" at bounding box center [826, 160] width 38 height 33
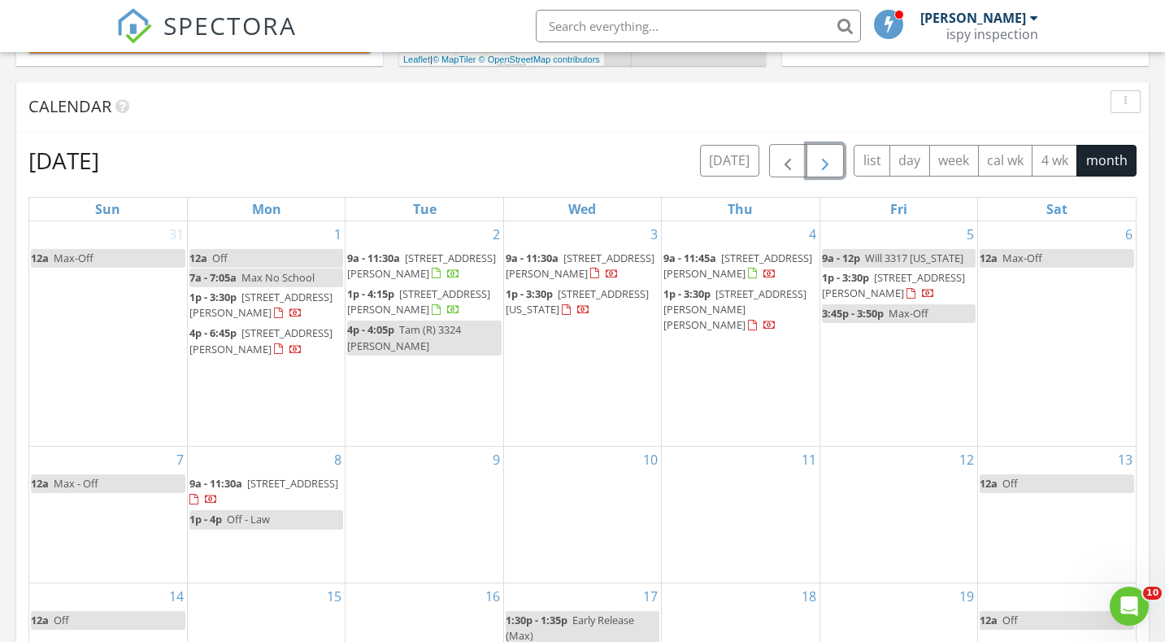
click at [295, 485] on span "808 Pine St, Upton 82730" at bounding box center [292, 483] width 91 height 15
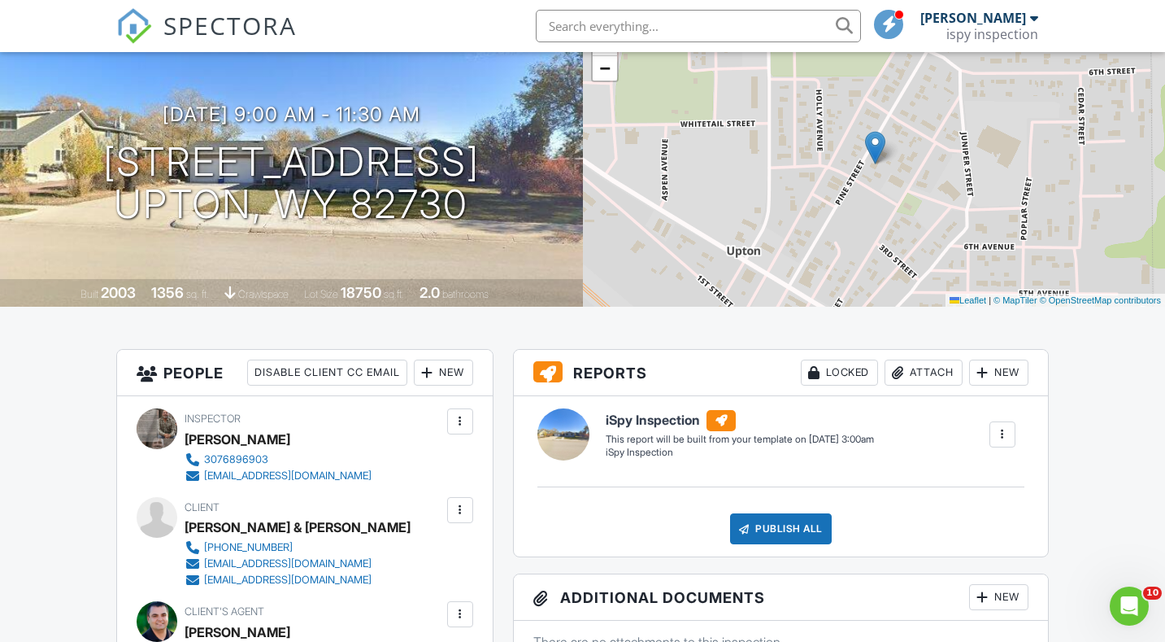
scroll to position [17, 0]
